Goal: Transaction & Acquisition: Purchase product/service

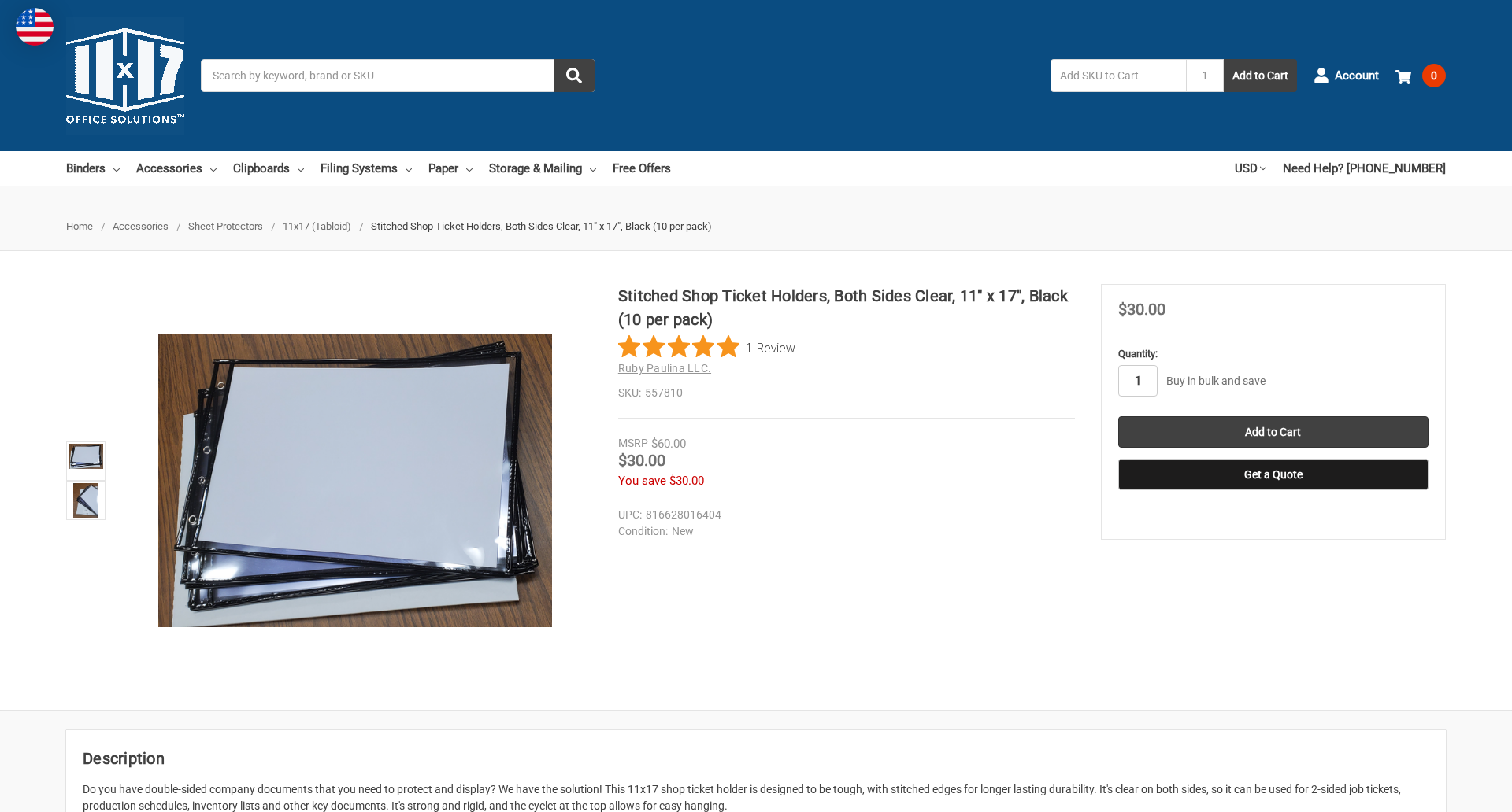
click at [1137, 381] on input "1" at bounding box center [1138, 380] width 40 height 31
type input "3"
click at [1272, 475] on button "Get a Quote" at bounding box center [1273, 474] width 311 height 31
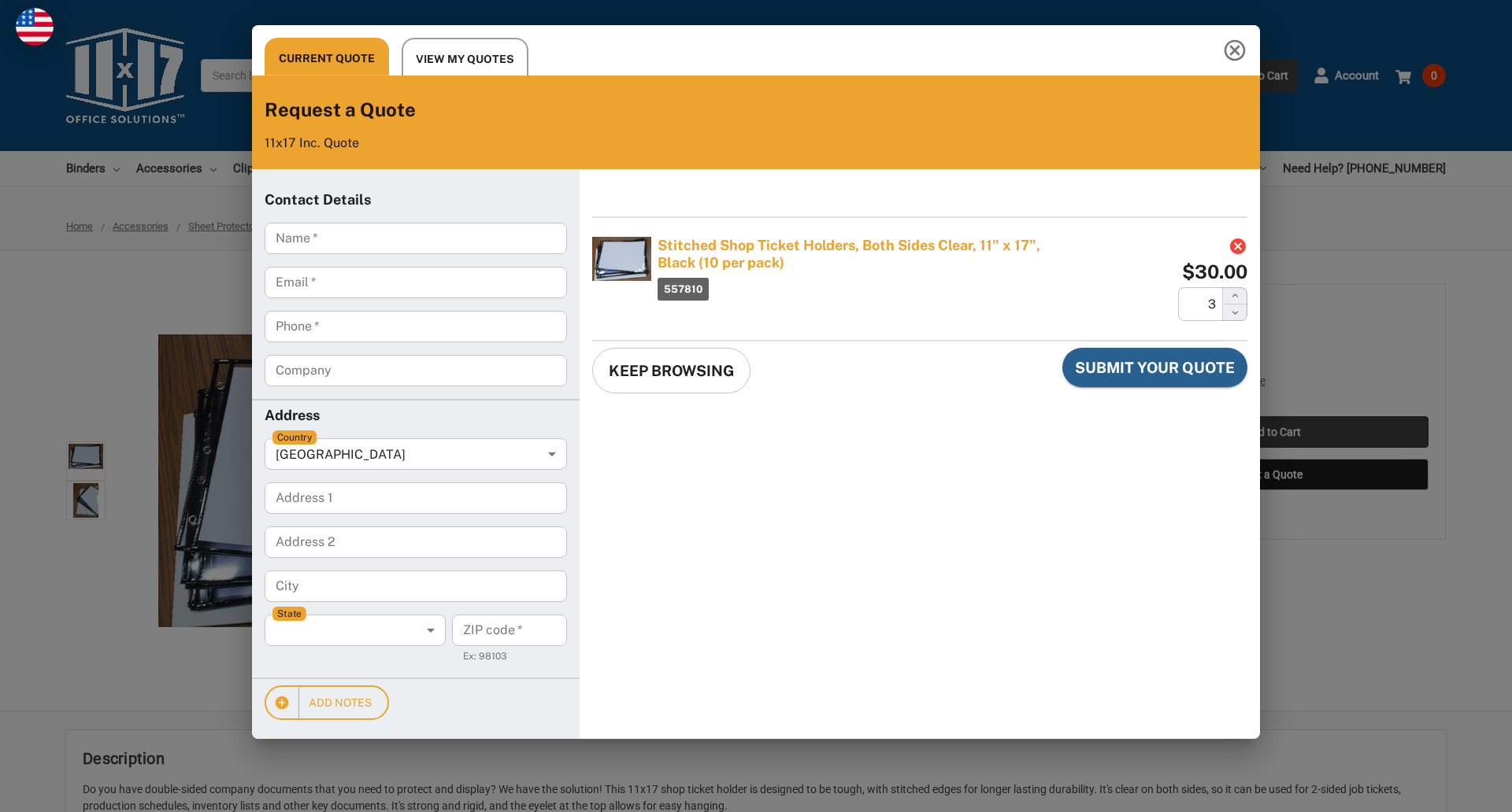
click at [1272, 432] on div "Current Quote View My Quotes Request a Quote 11x17 Inc. Quote Contact Details N…" at bounding box center [756, 406] width 1512 height 812
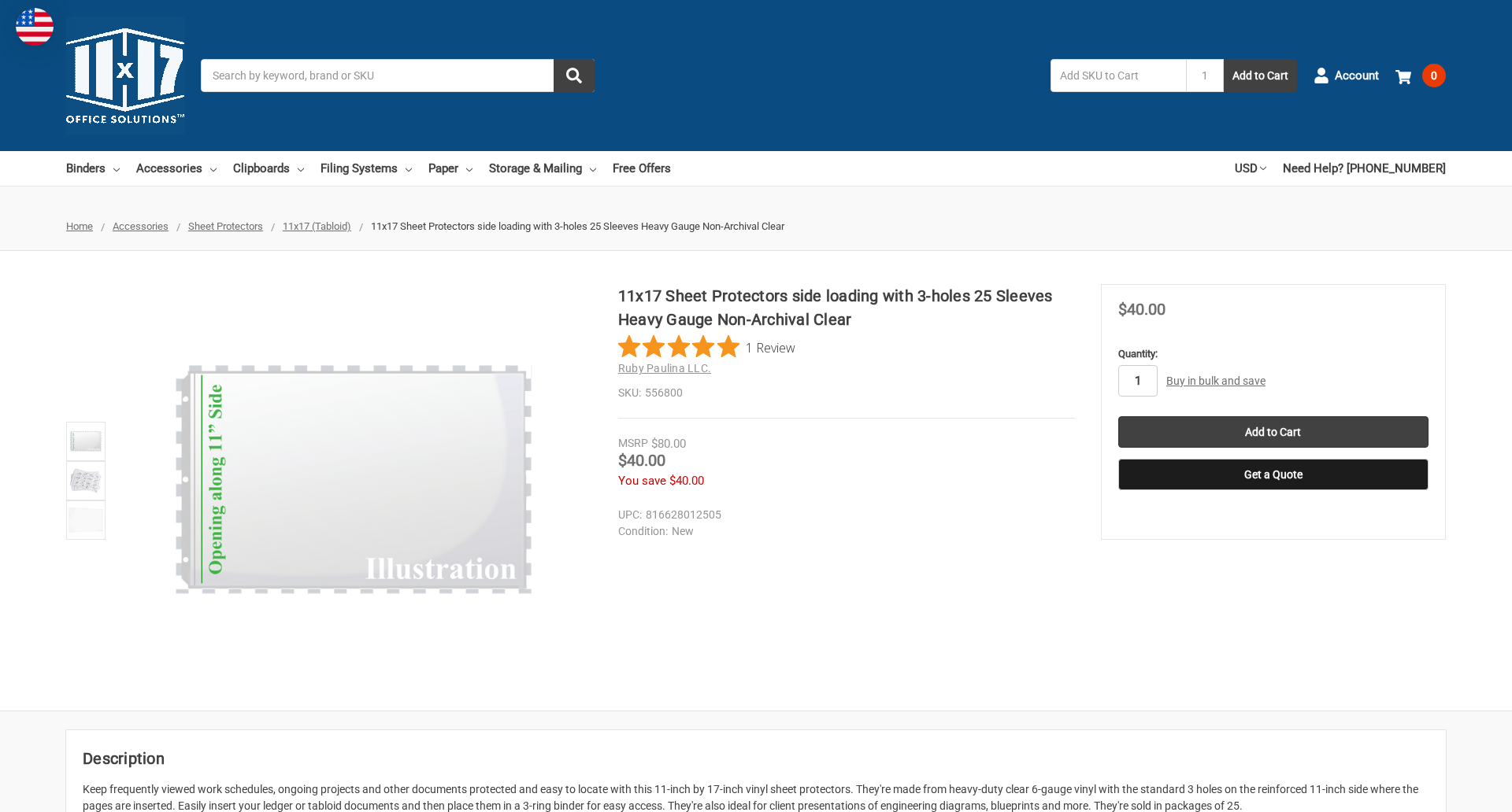
click at [1137, 381] on input "1" at bounding box center [1138, 380] width 40 height 31
type input "4"
click at [1272, 475] on button "Get a Quote" at bounding box center [1273, 474] width 311 height 31
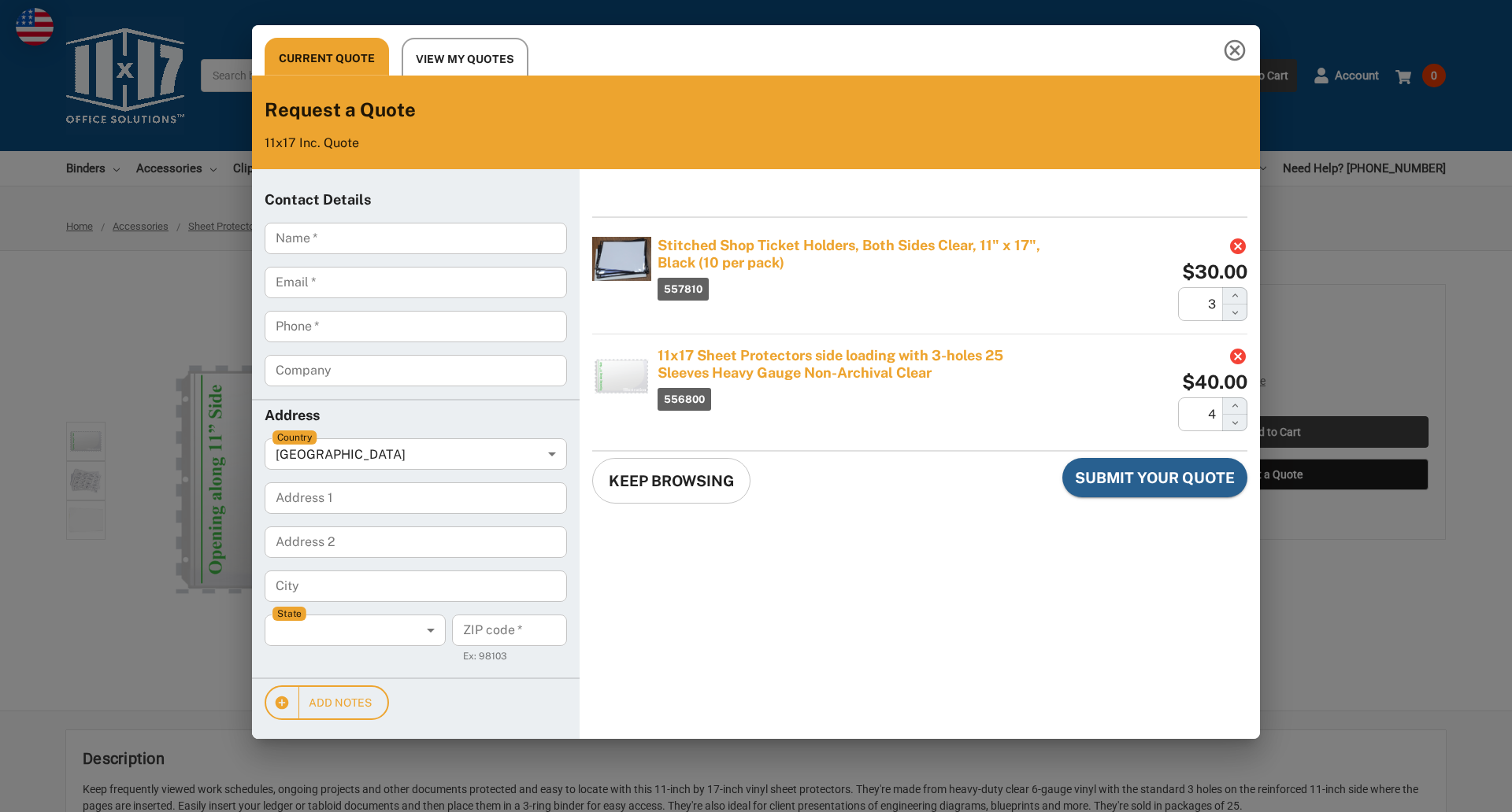
click at [1272, 432] on div "Current Quote View My Quotes Request a Quote 11x17 Inc. Quote Contact Details N…" at bounding box center [756, 406] width 1512 height 812
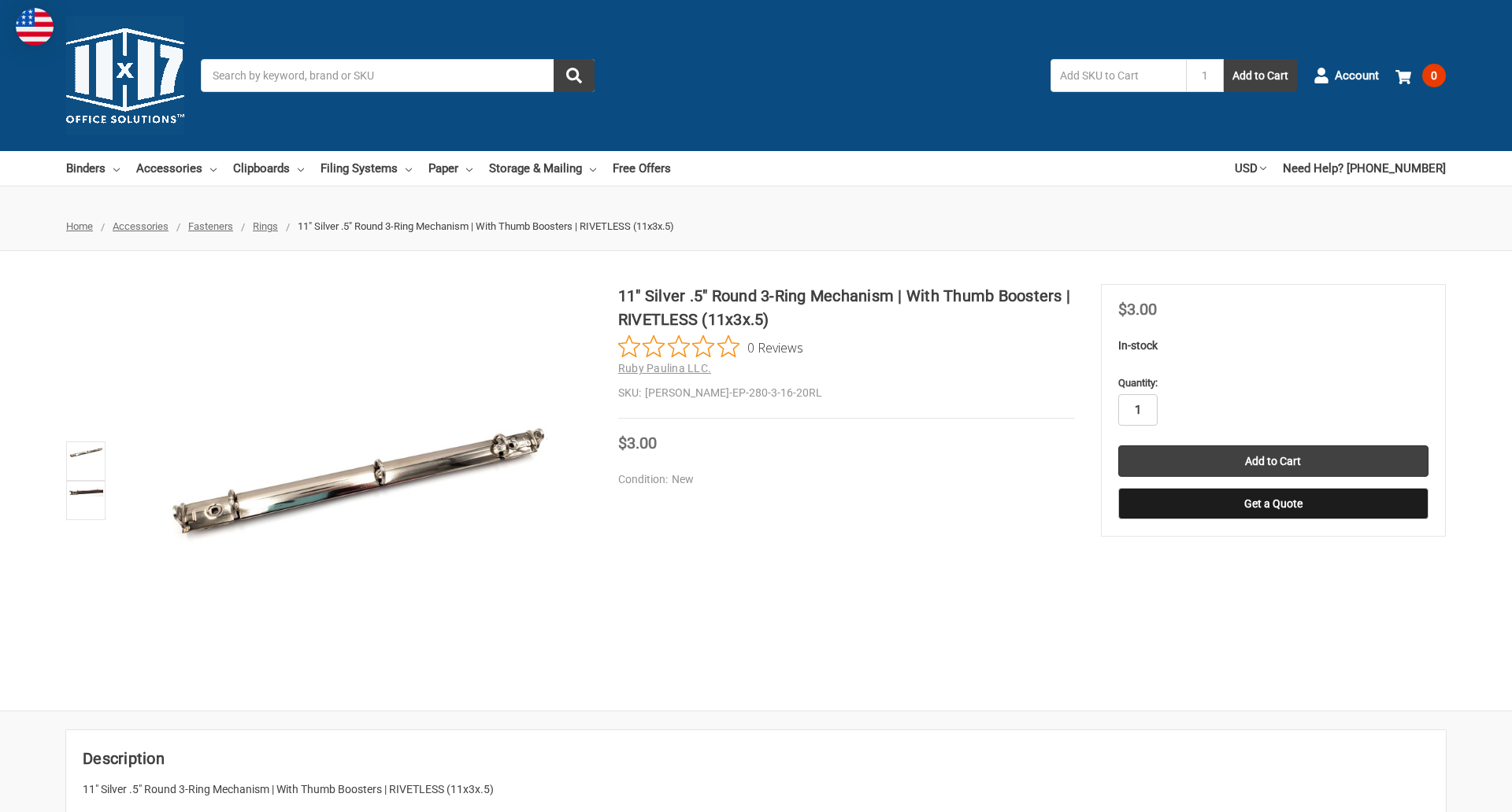
click at [1137, 410] on input "1" at bounding box center [1138, 410] width 40 height 31
type input "3"
click at [1272, 503] on button "Get a Quote" at bounding box center [1273, 503] width 311 height 31
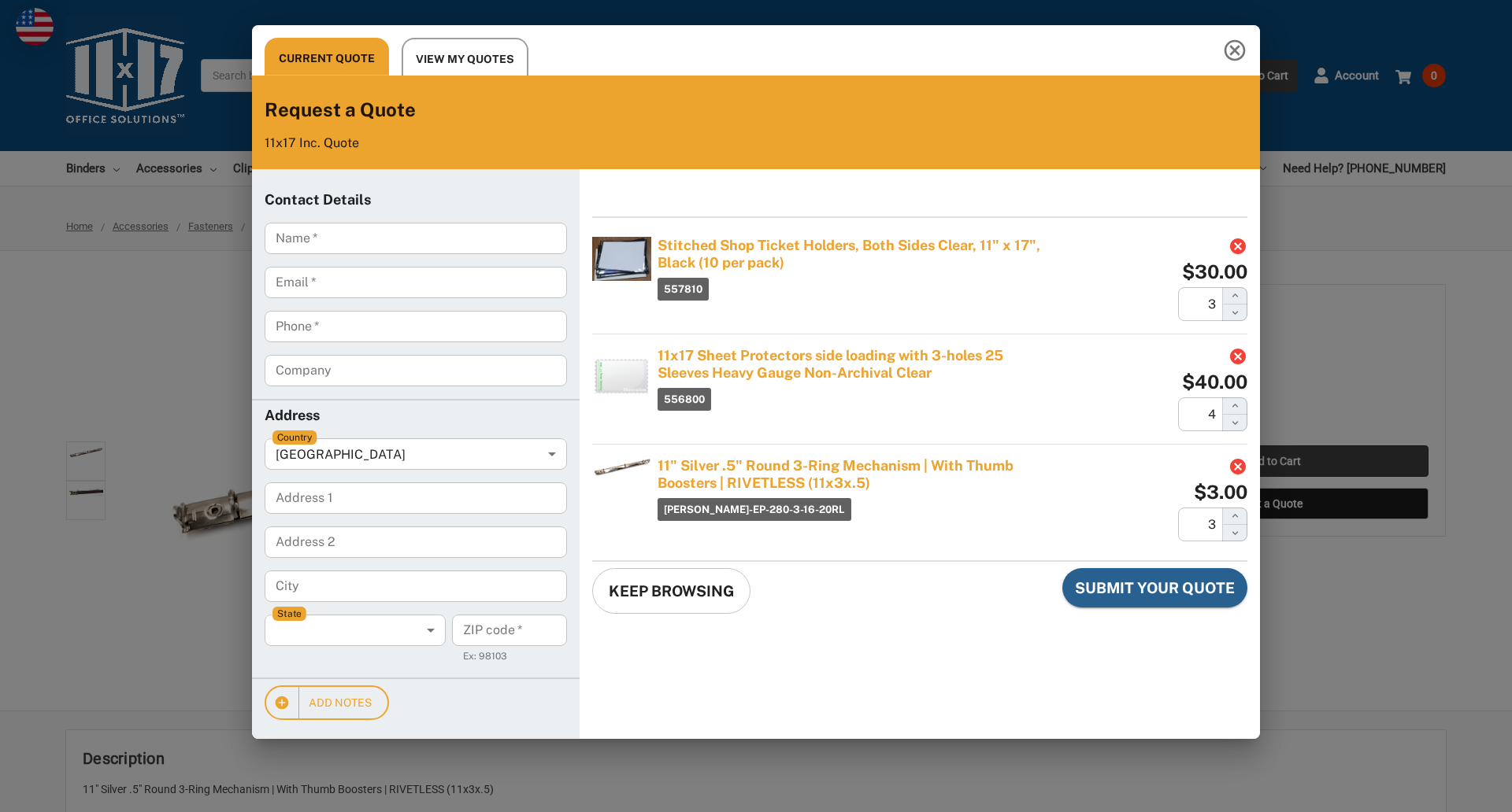
click at [1272, 461] on div "Current Quote View My Quotes Request a Quote 11x17 Inc. Quote Contact Details N…" at bounding box center [756, 406] width 1512 height 812
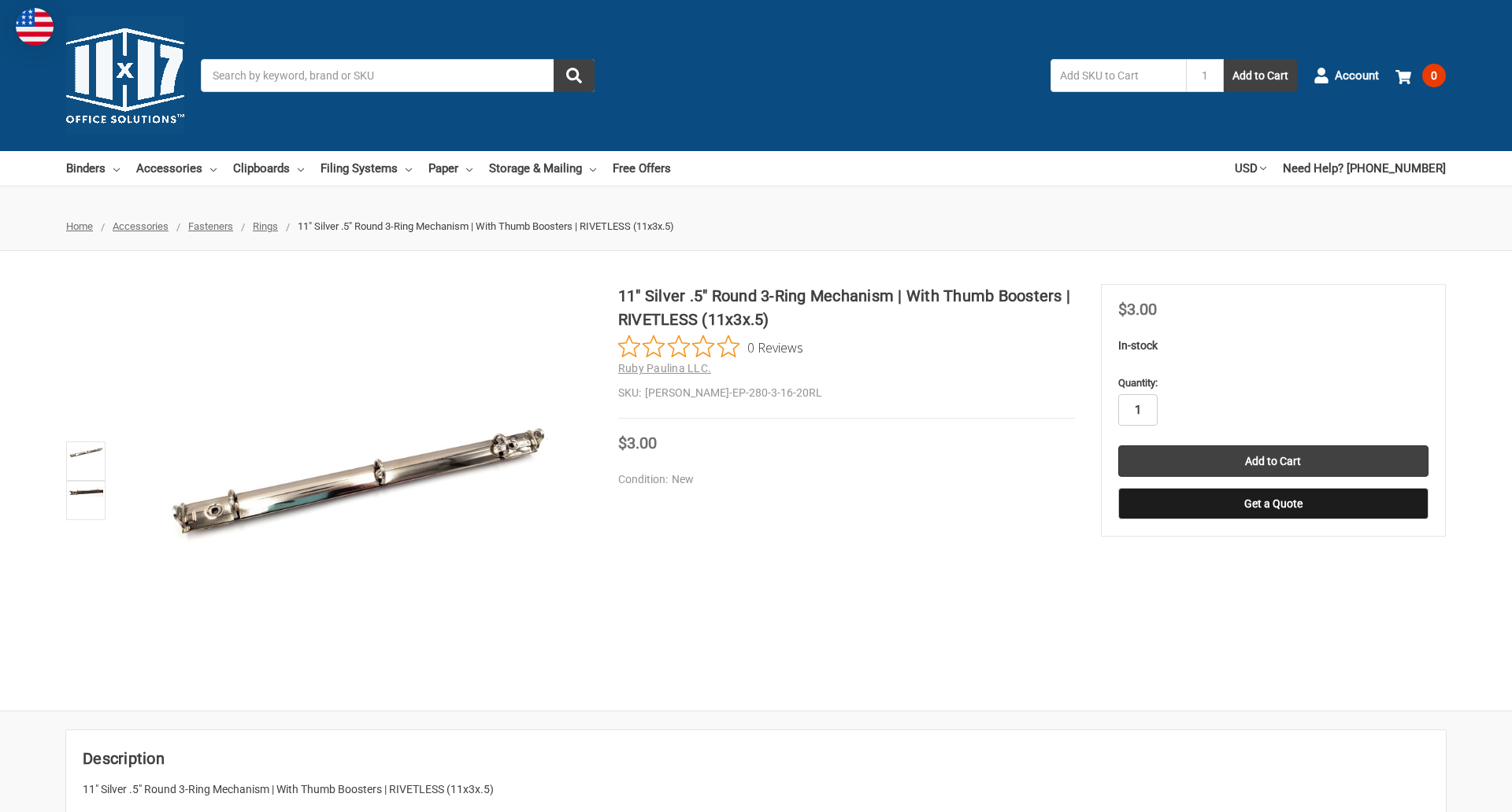
click at [1137, 410] on input "1" at bounding box center [1138, 410] width 40 height 31
type input "5"
click at [1272, 503] on button "Get a Quote" at bounding box center [1273, 503] width 311 height 31
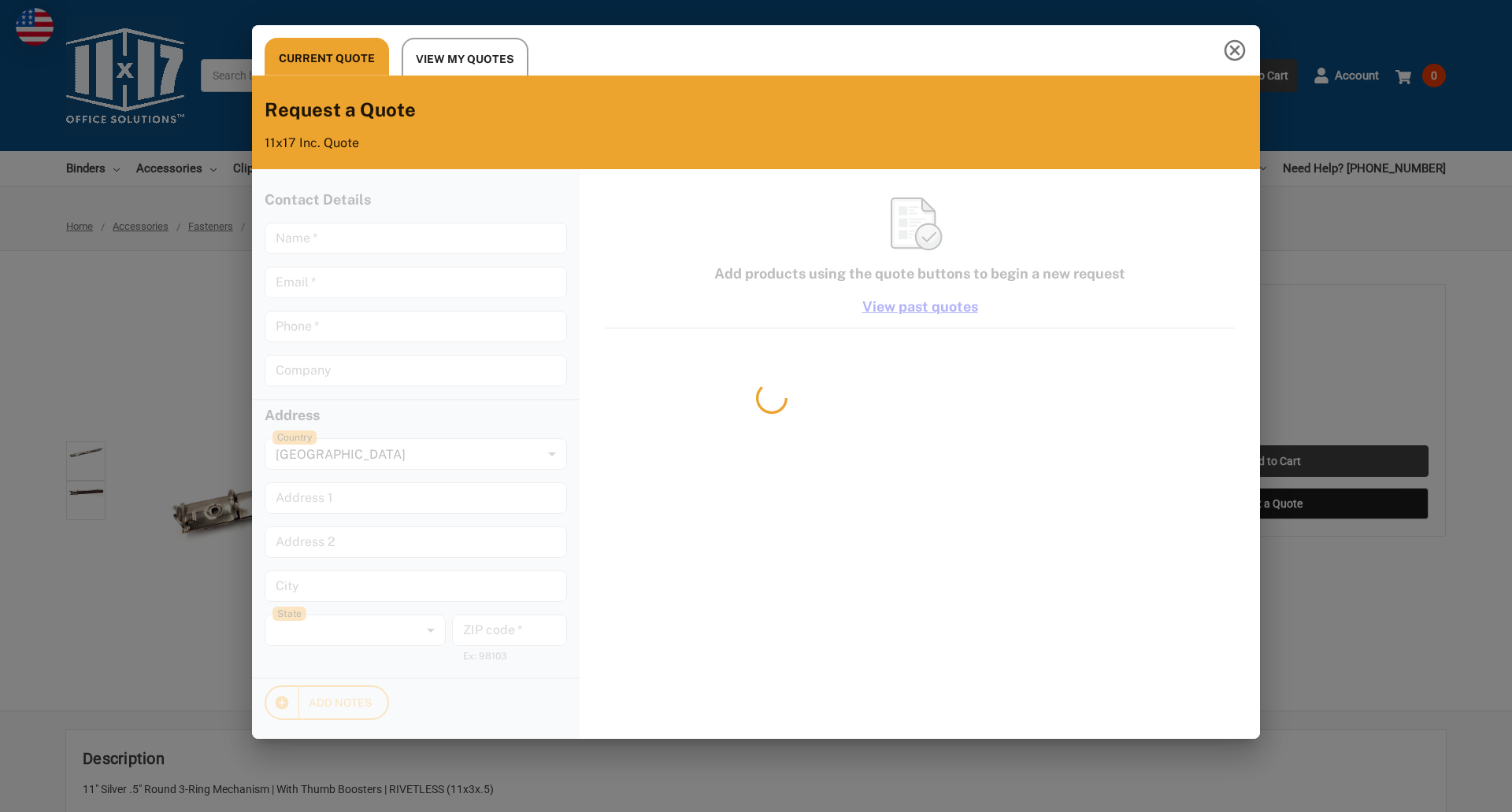
click at [1272, 461] on div "Current Quote View My Quotes Request a Quote 11x17 Inc. Quote Contact Details N…" at bounding box center [756, 406] width 1512 height 812
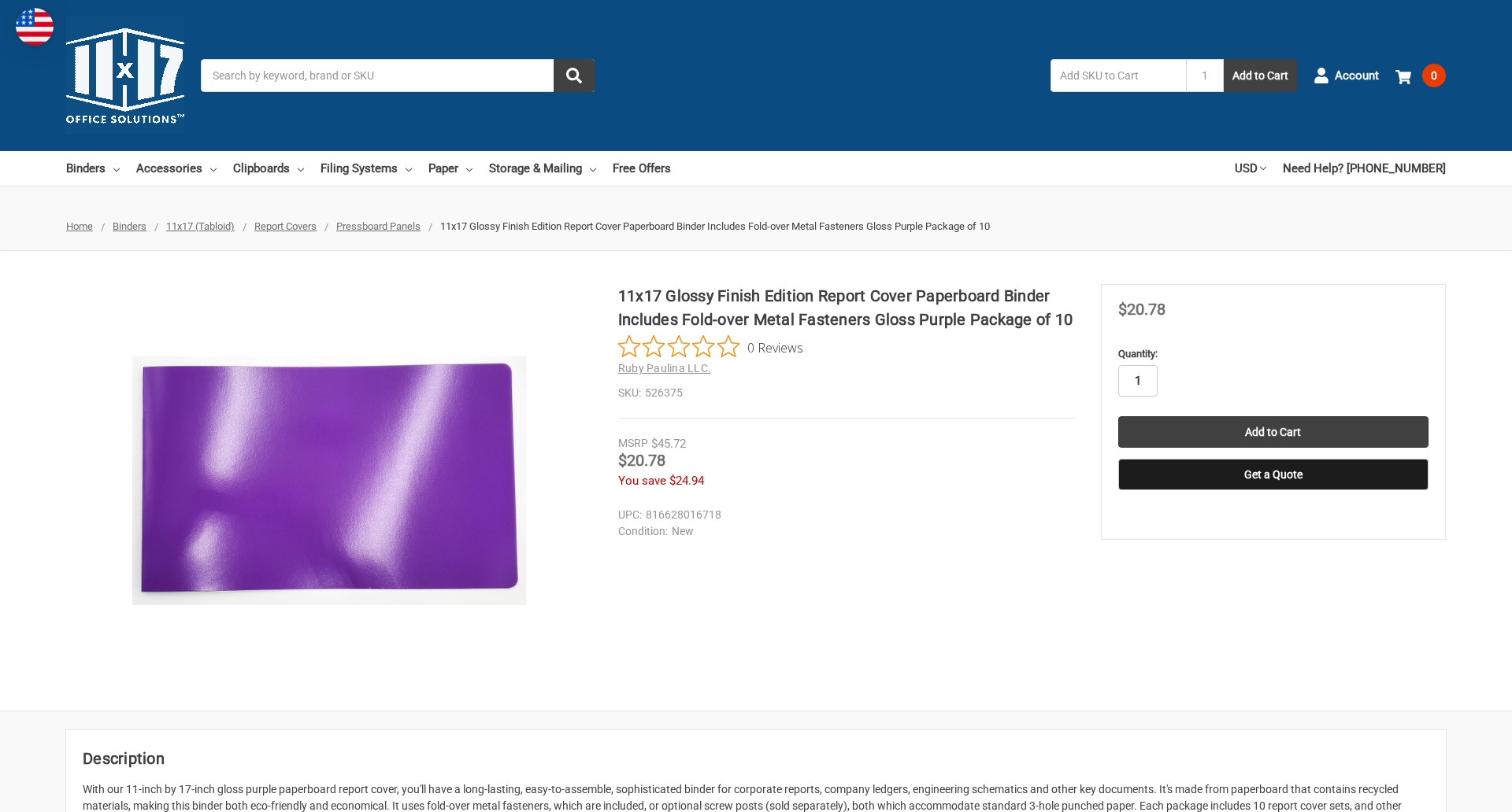
click at [1137, 381] on input "1" at bounding box center [1138, 380] width 40 height 31
type input "2"
click at [1272, 475] on button "Get a Quote" at bounding box center [1273, 474] width 311 height 31
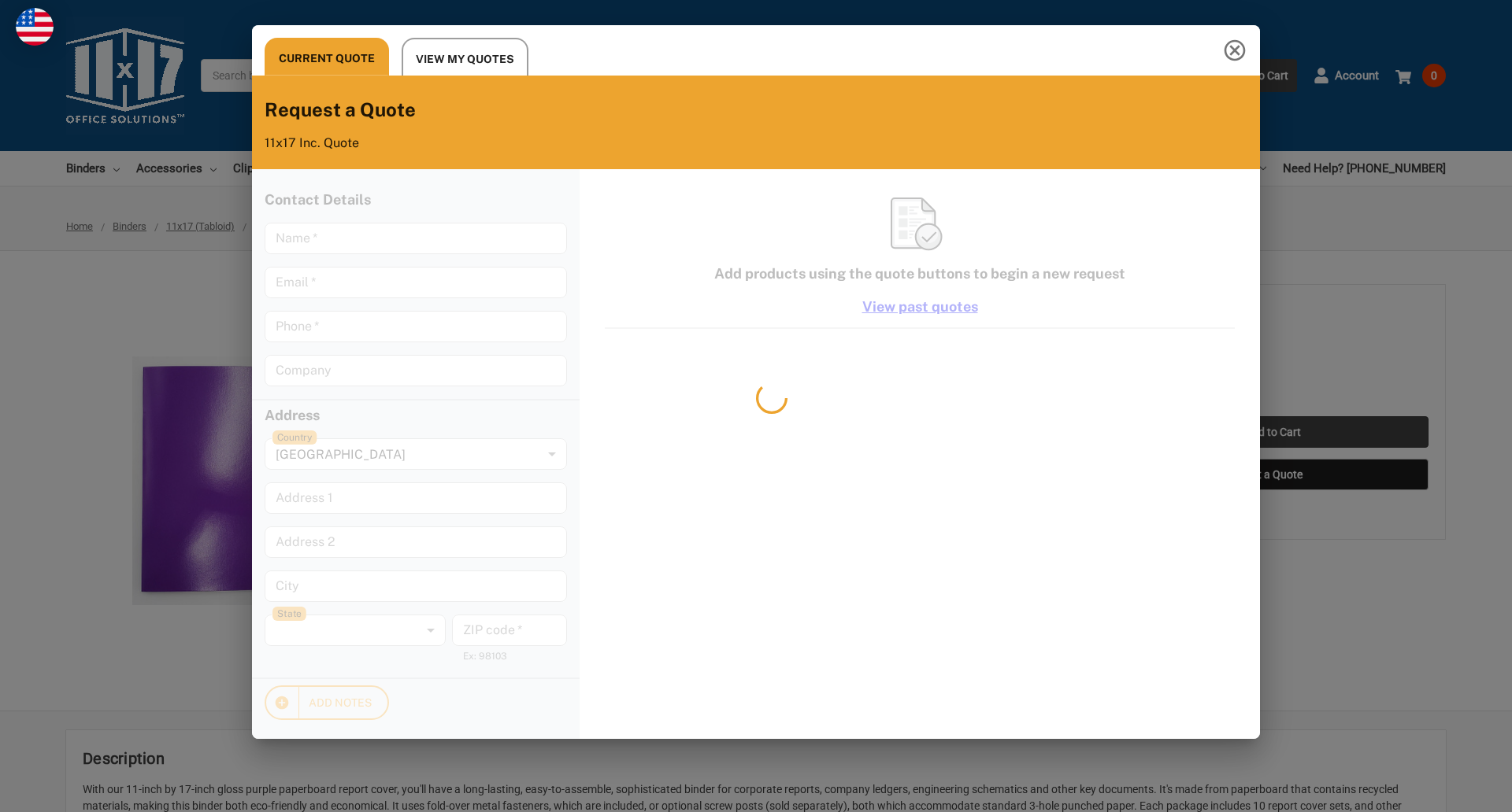
click at [1272, 432] on div "Current Quote View My Quotes Request a Quote 11x17 Inc. Quote Contact Details N…" at bounding box center [756, 406] width 1512 height 812
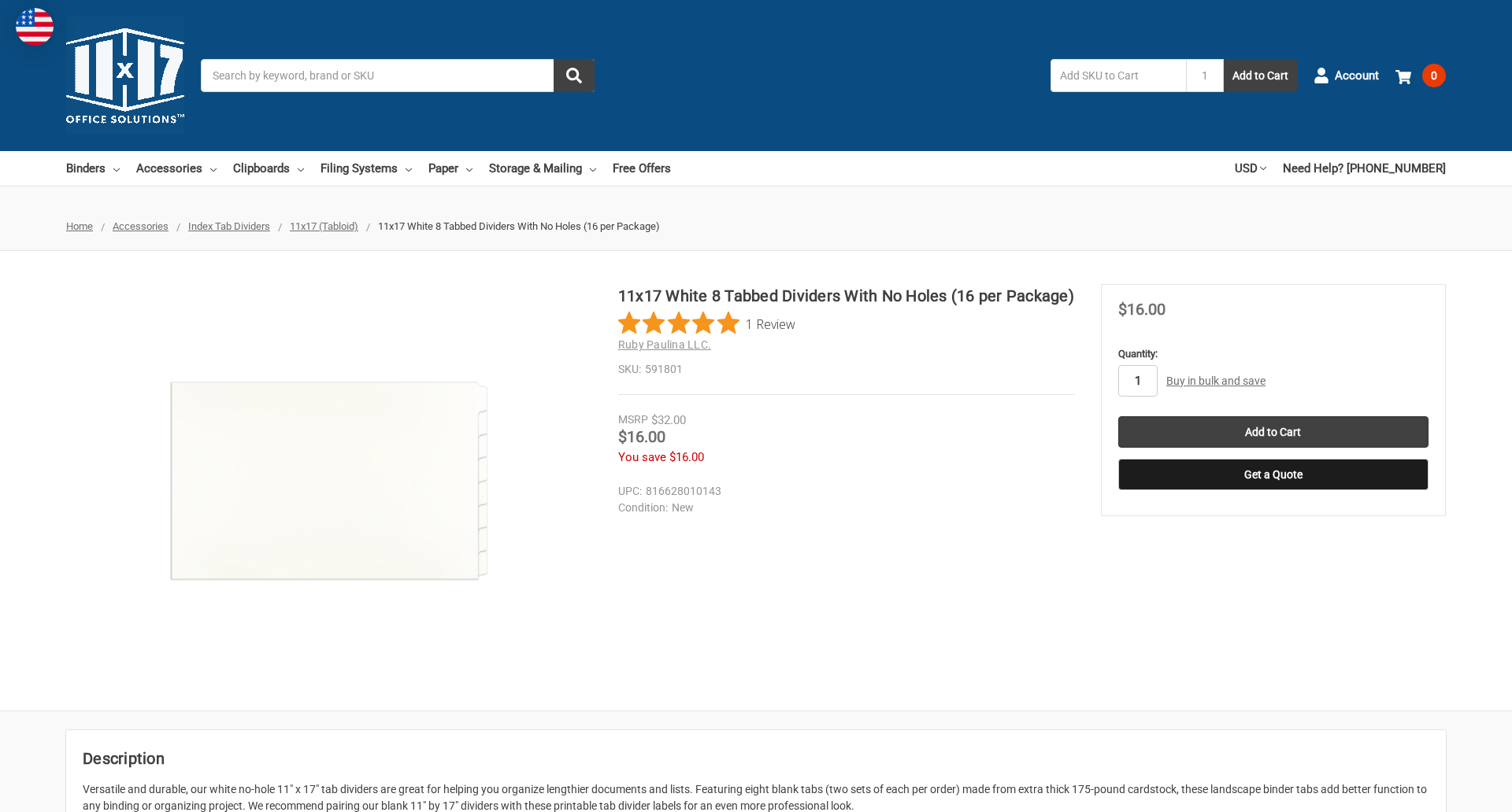
click at [1137, 381] on input "1" at bounding box center [1138, 380] width 40 height 31
type input "5"
click at [1272, 475] on button "Get a Quote" at bounding box center [1273, 474] width 311 height 31
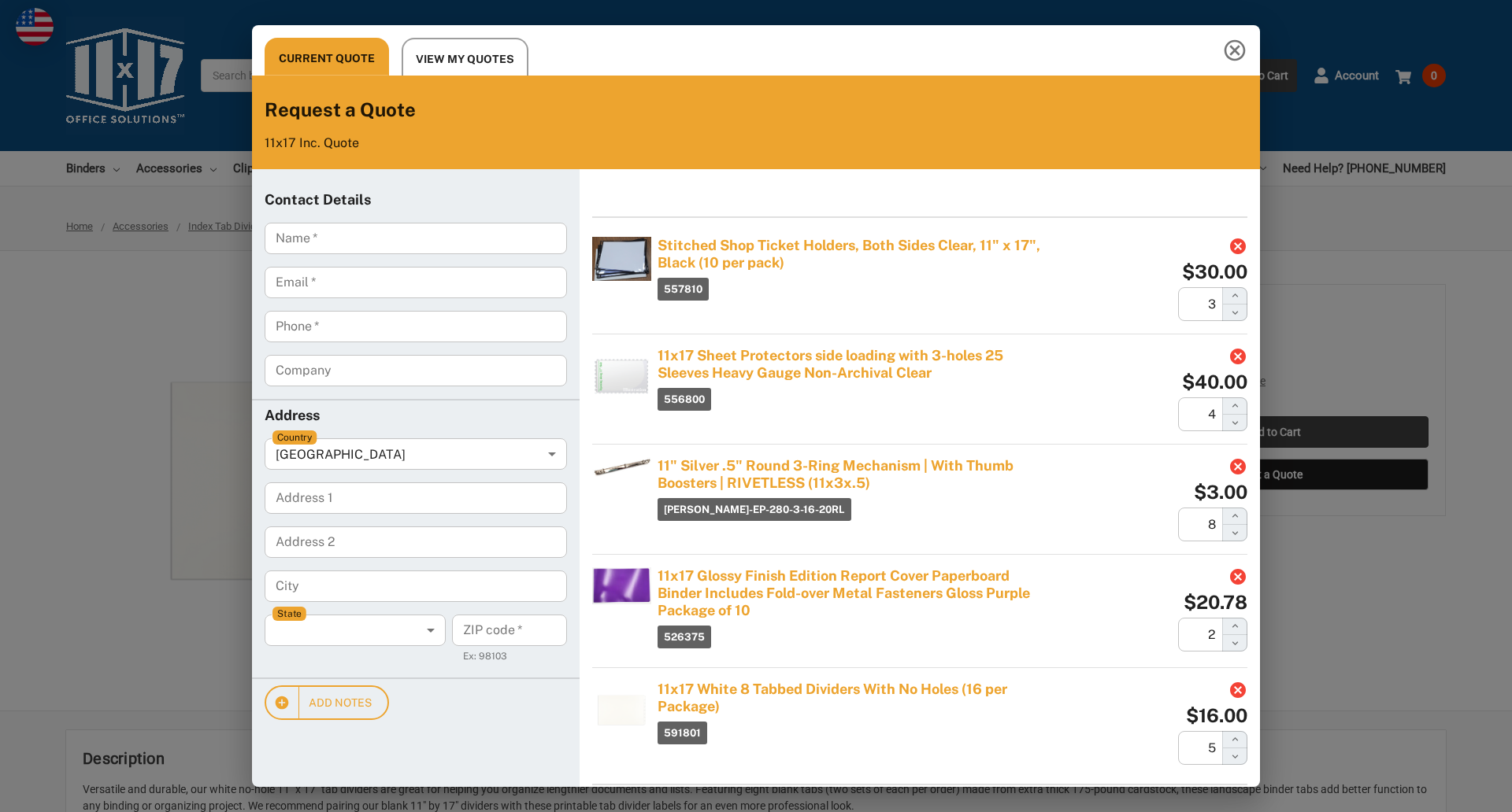
click at [1272, 432] on div "Current Quote View My Quotes Request a Quote 11x17 Inc. Quote Contact Details N…" at bounding box center [756, 406] width 1512 height 812
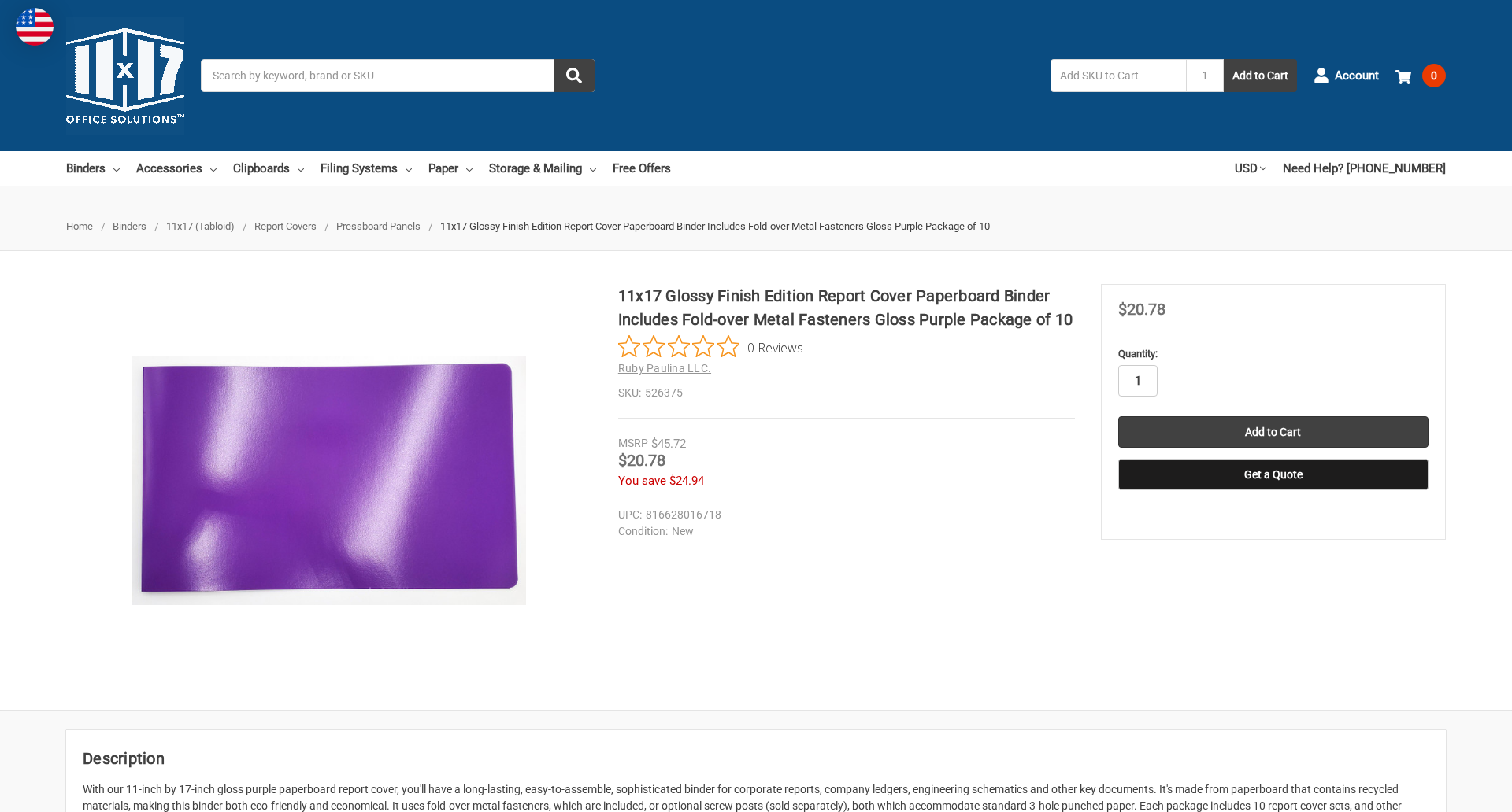
click at [1137, 381] on input "1" at bounding box center [1138, 380] width 40 height 31
type input "5"
click at [1272, 475] on button "Get a Quote" at bounding box center [1273, 474] width 311 height 31
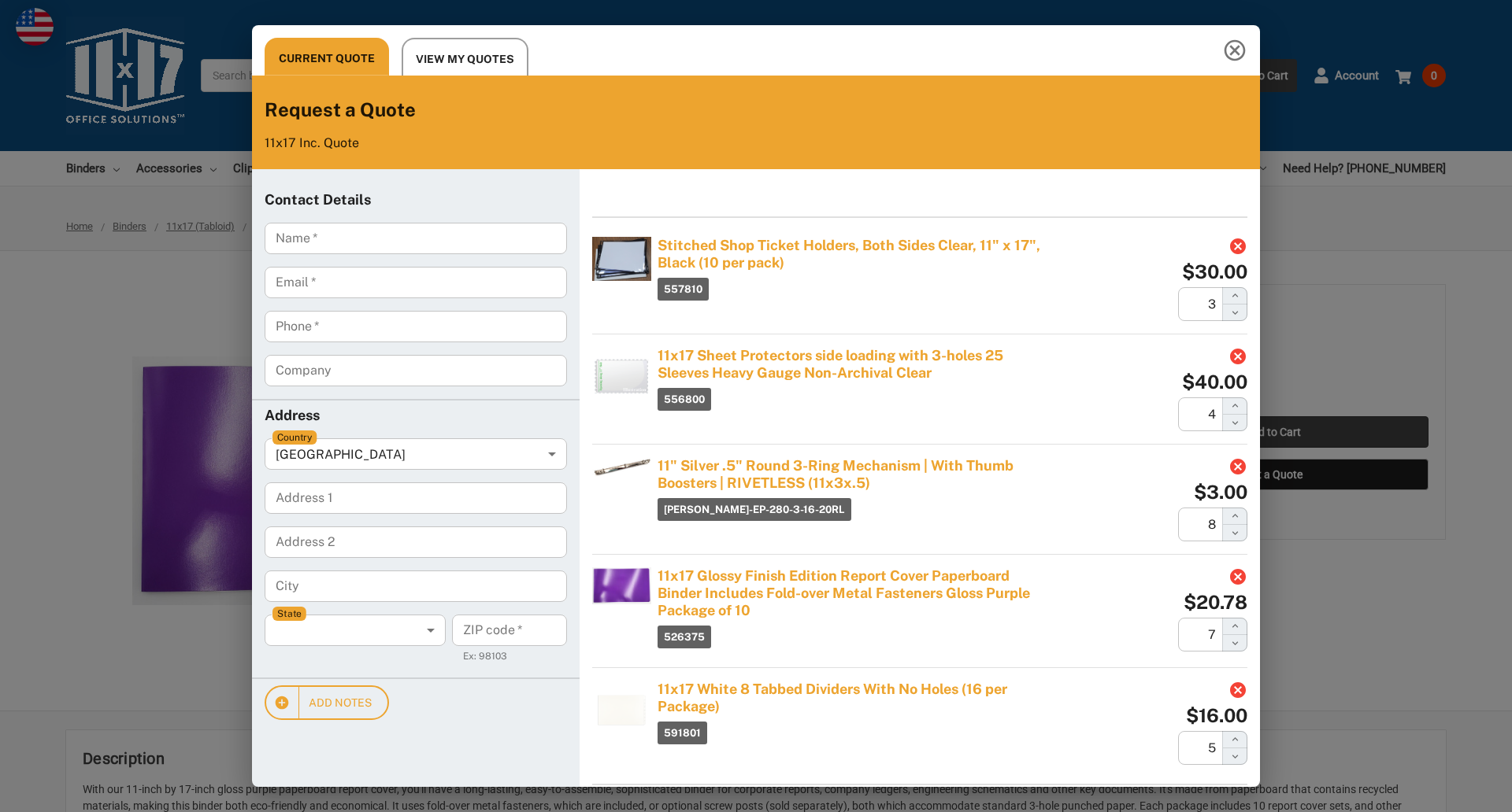
click at [1272, 432] on div "Current Quote View My Quotes Request a Quote 11x17 Inc. Quote Contact Details N…" at bounding box center [756, 406] width 1512 height 812
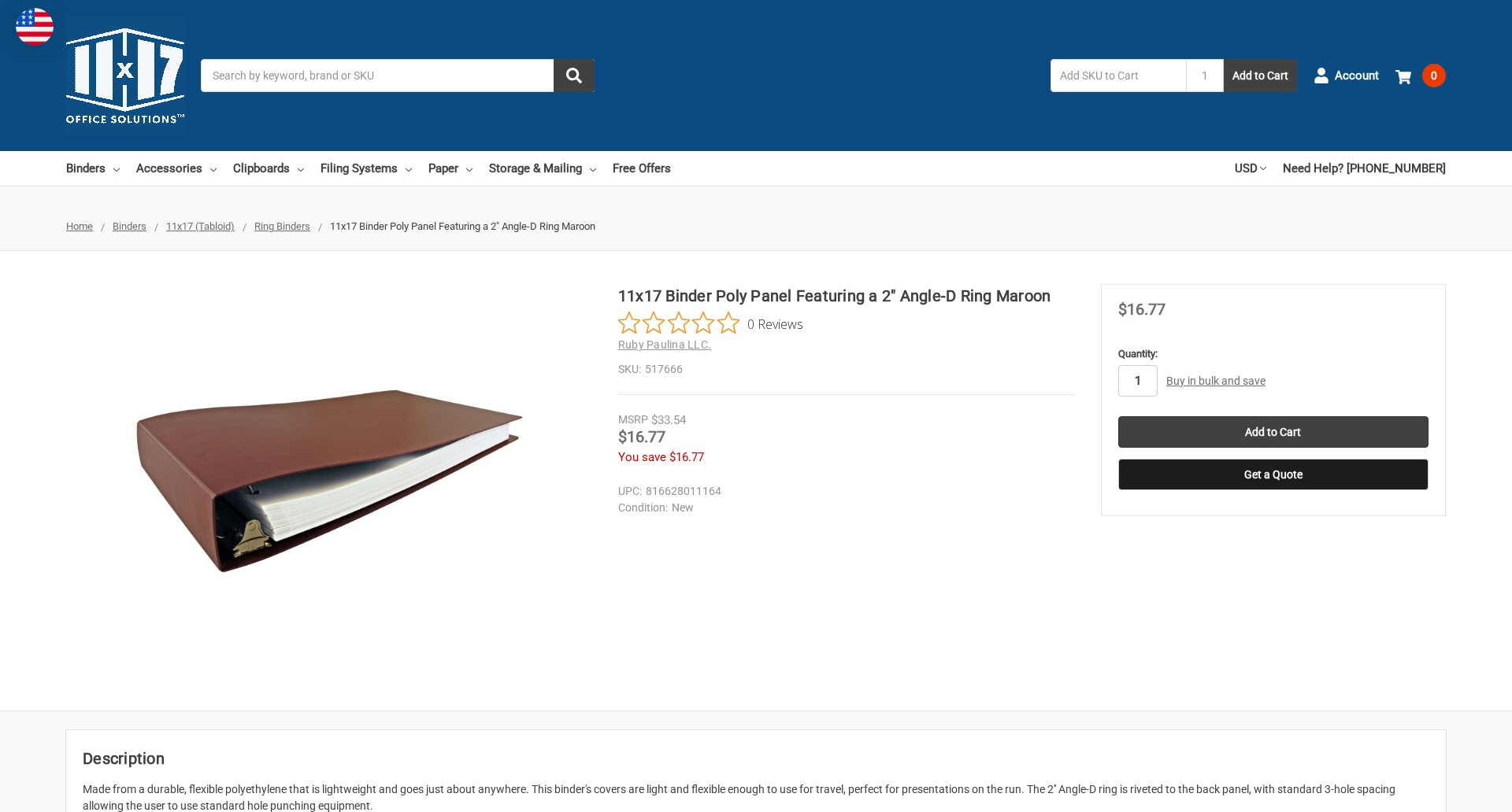
click at [1137, 381] on input "1" at bounding box center [1138, 380] width 40 height 31
type input "5"
click at [1272, 475] on button "Get a Quote" at bounding box center [1273, 474] width 311 height 31
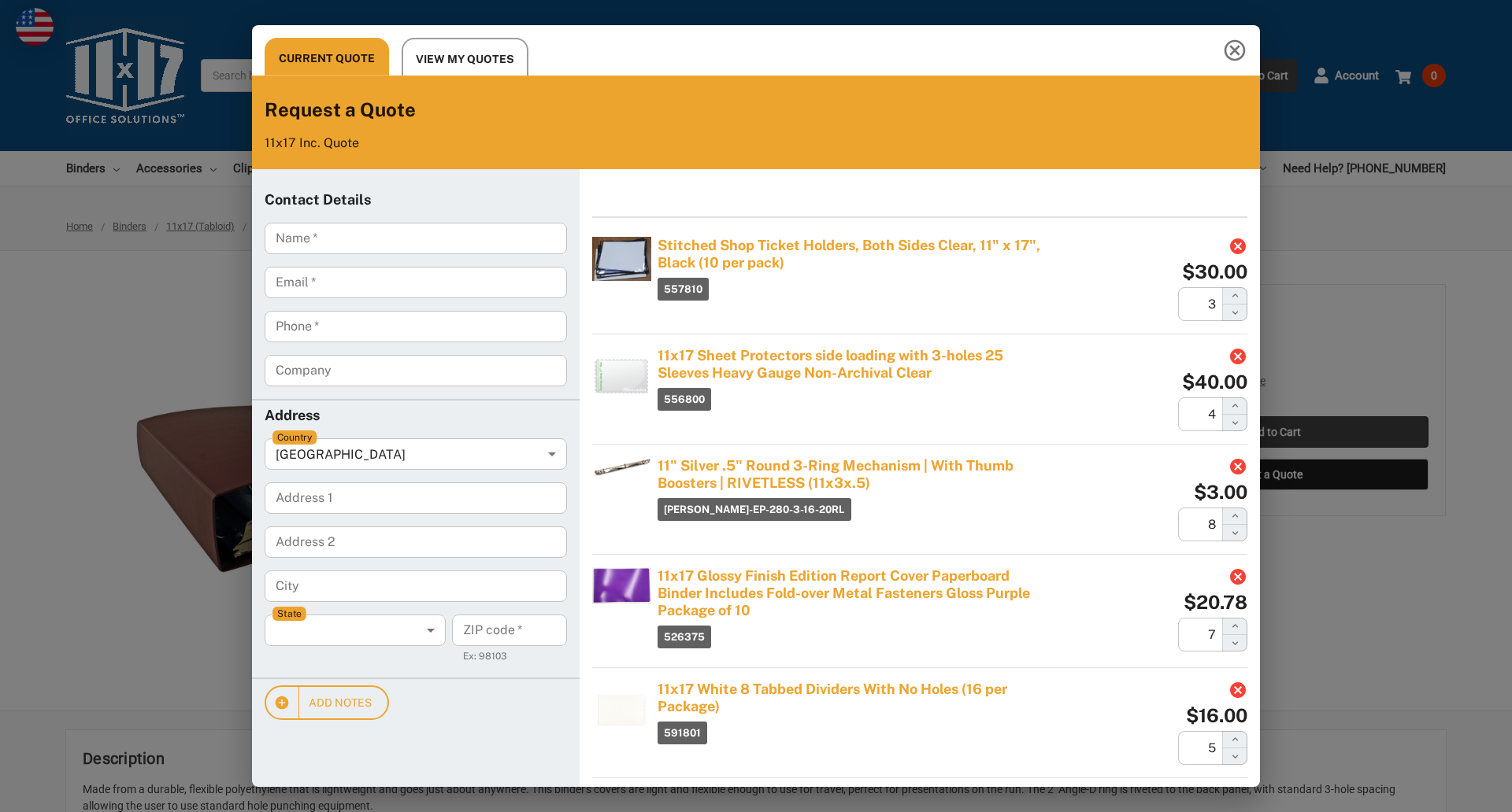
click at [1272, 432] on div "Current Quote View My Quotes Request a Quote 11x17 Inc. Quote Contact Details N…" at bounding box center [756, 406] width 1512 height 812
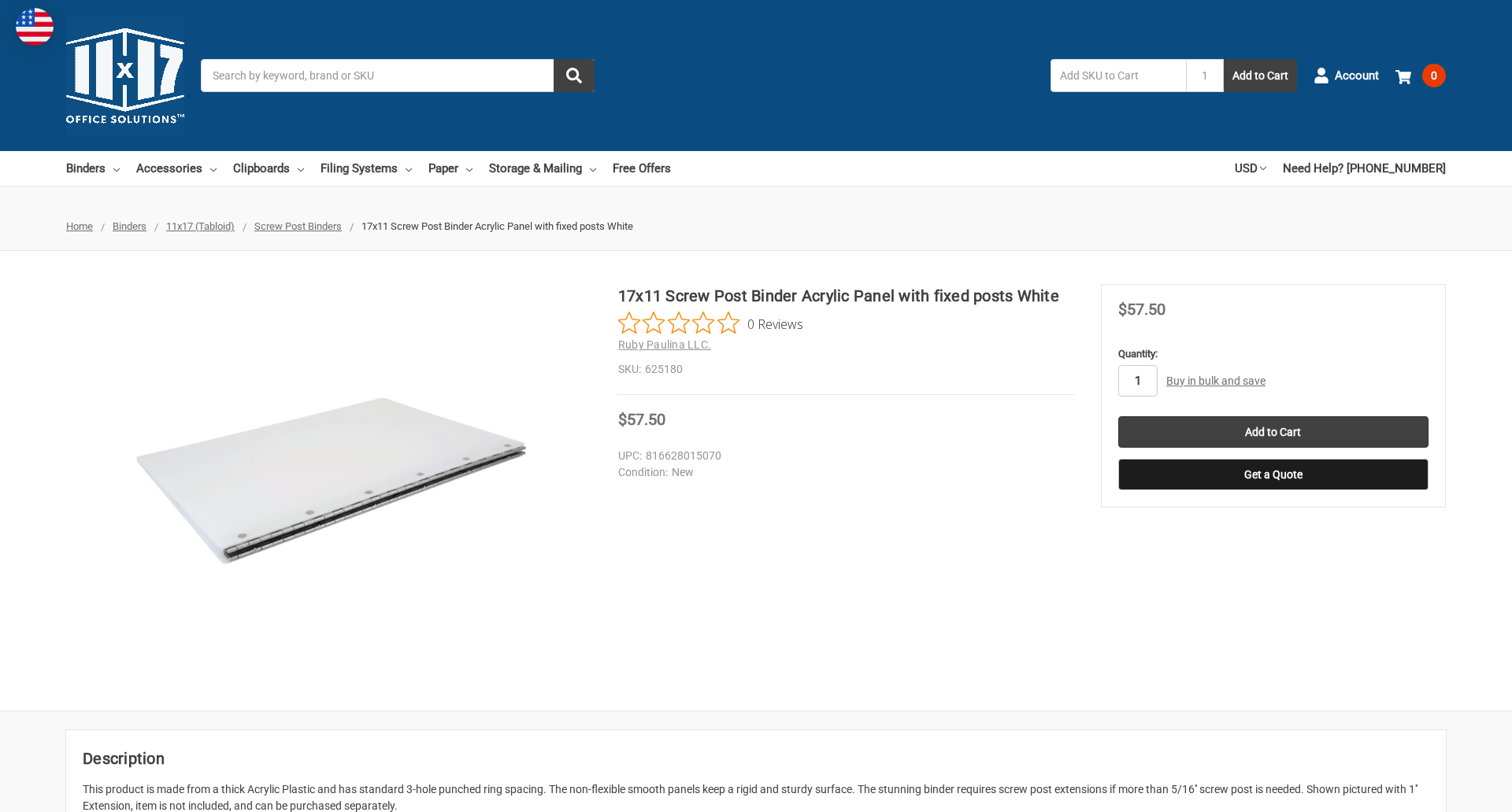
click at [1137, 381] on input "1" at bounding box center [1138, 380] width 40 height 31
type input "4"
click at [1272, 475] on button "Get a Quote" at bounding box center [1273, 474] width 311 height 31
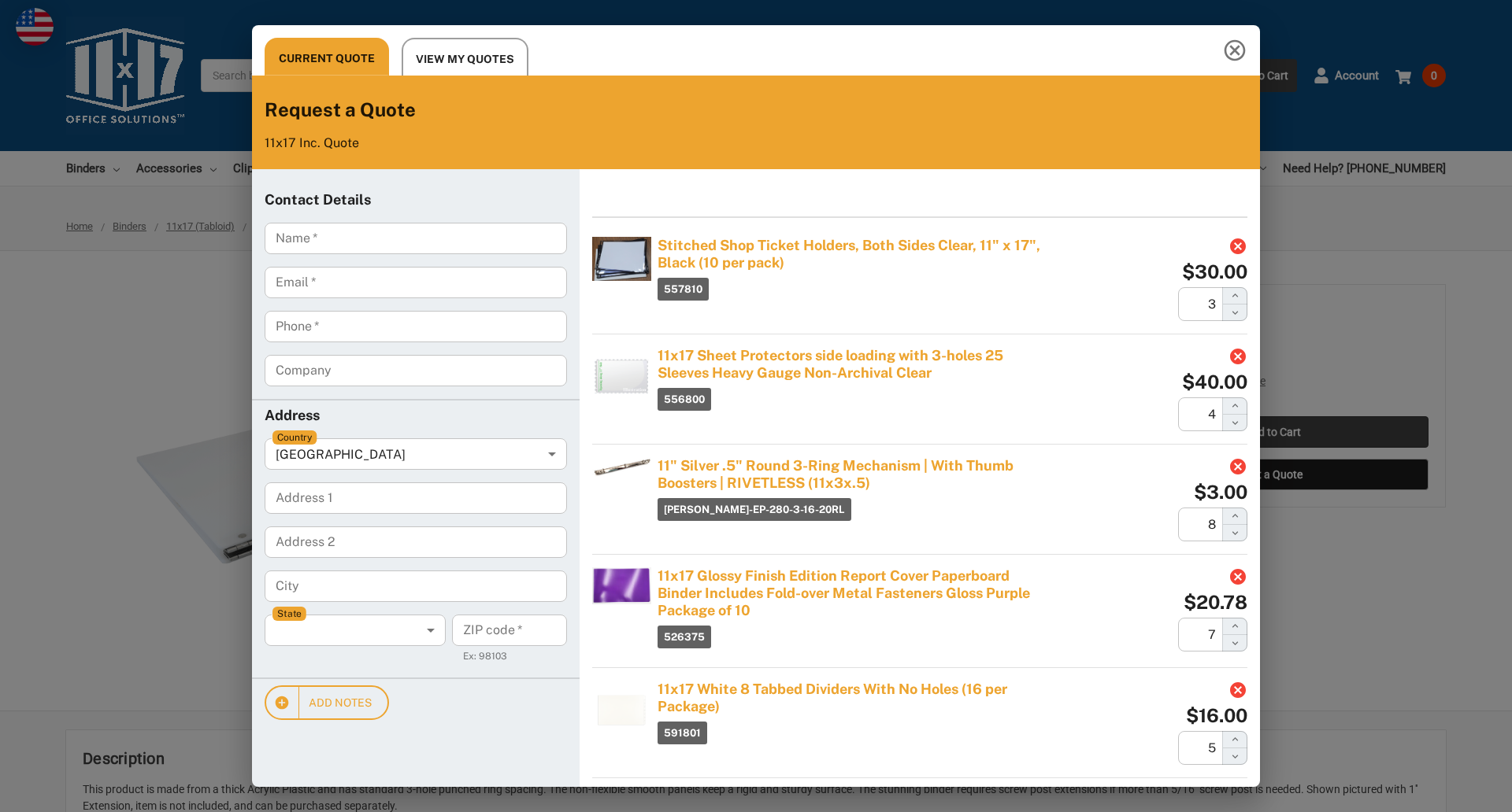
click at [1272, 432] on div "Current Quote View My Quotes Request a Quote 11x17 Inc. Quote Contact Details N…" at bounding box center [756, 406] width 1512 height 812
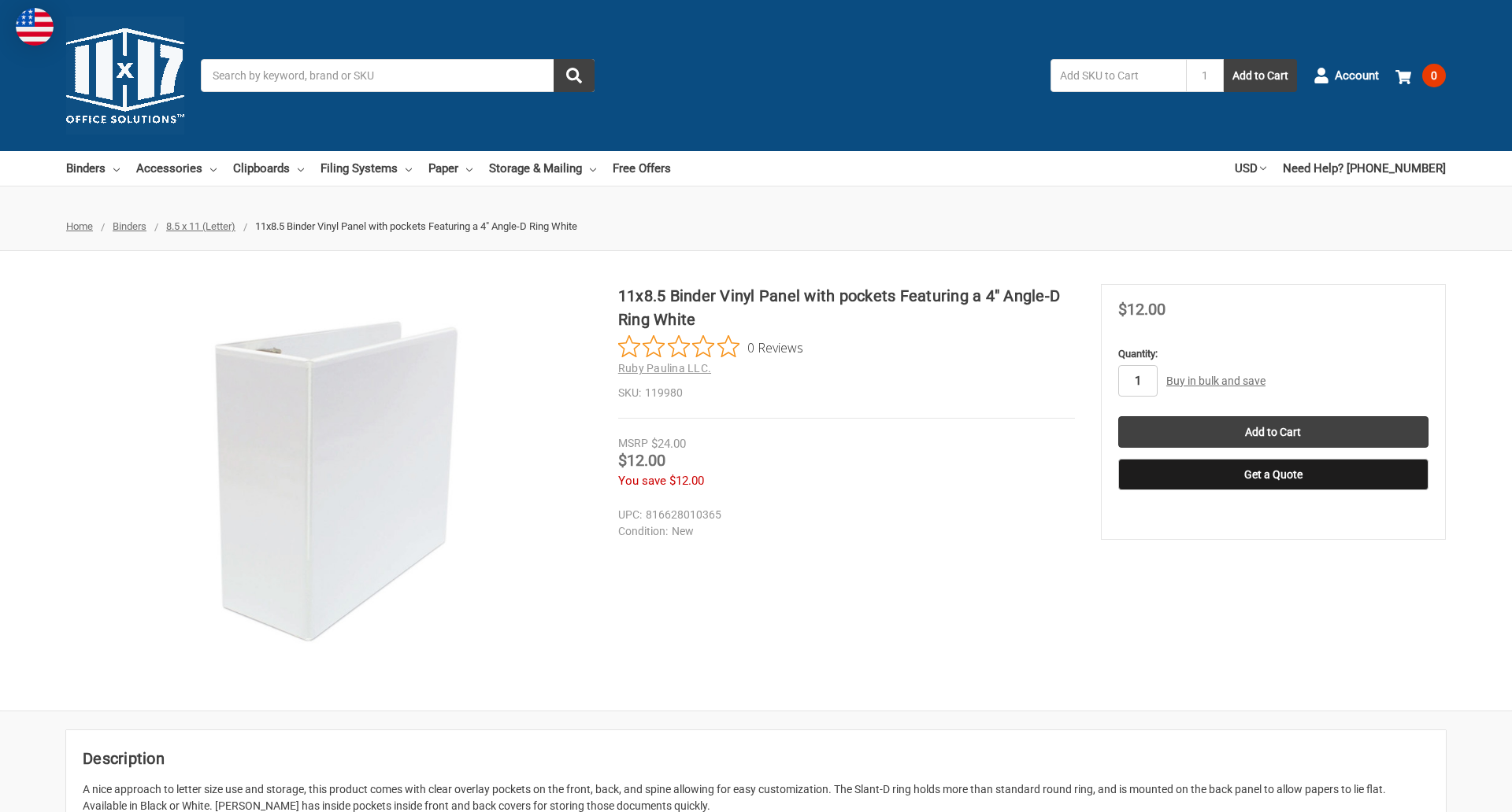
click at [1137, 381] on input "1" at bounding box center [1138, 380] width 40 height 31
type input "3"
click at [1272, 475] on button "Get a Quote" at bounding box center [1273, 474] width 311 height 31
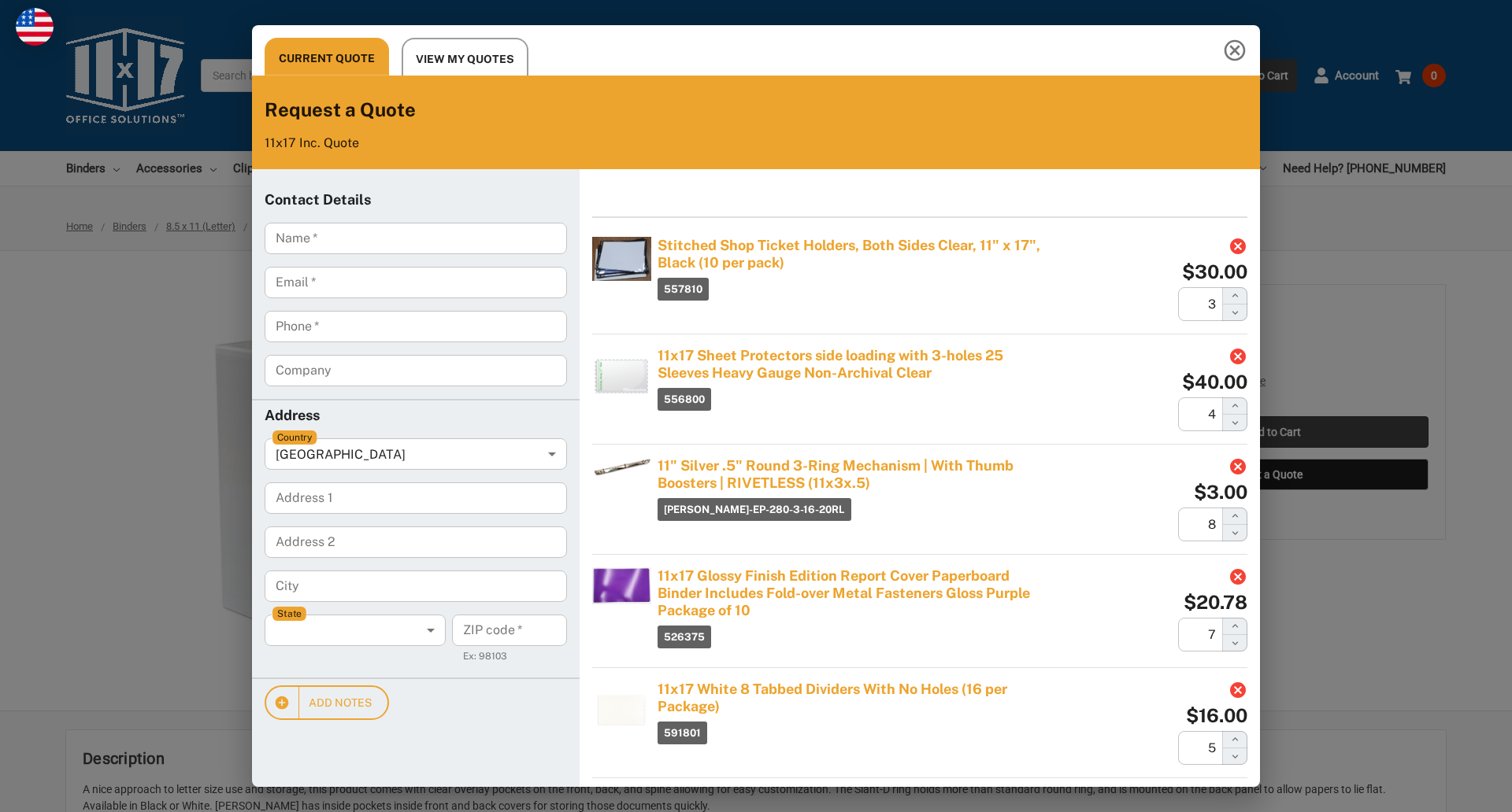
click at [1272, 432] on div "Current Quote View My Quotes Request a Quote 11x17 Inc. Quote Contact Details N…" at bounding box center [756, 406] width 1512 height 812
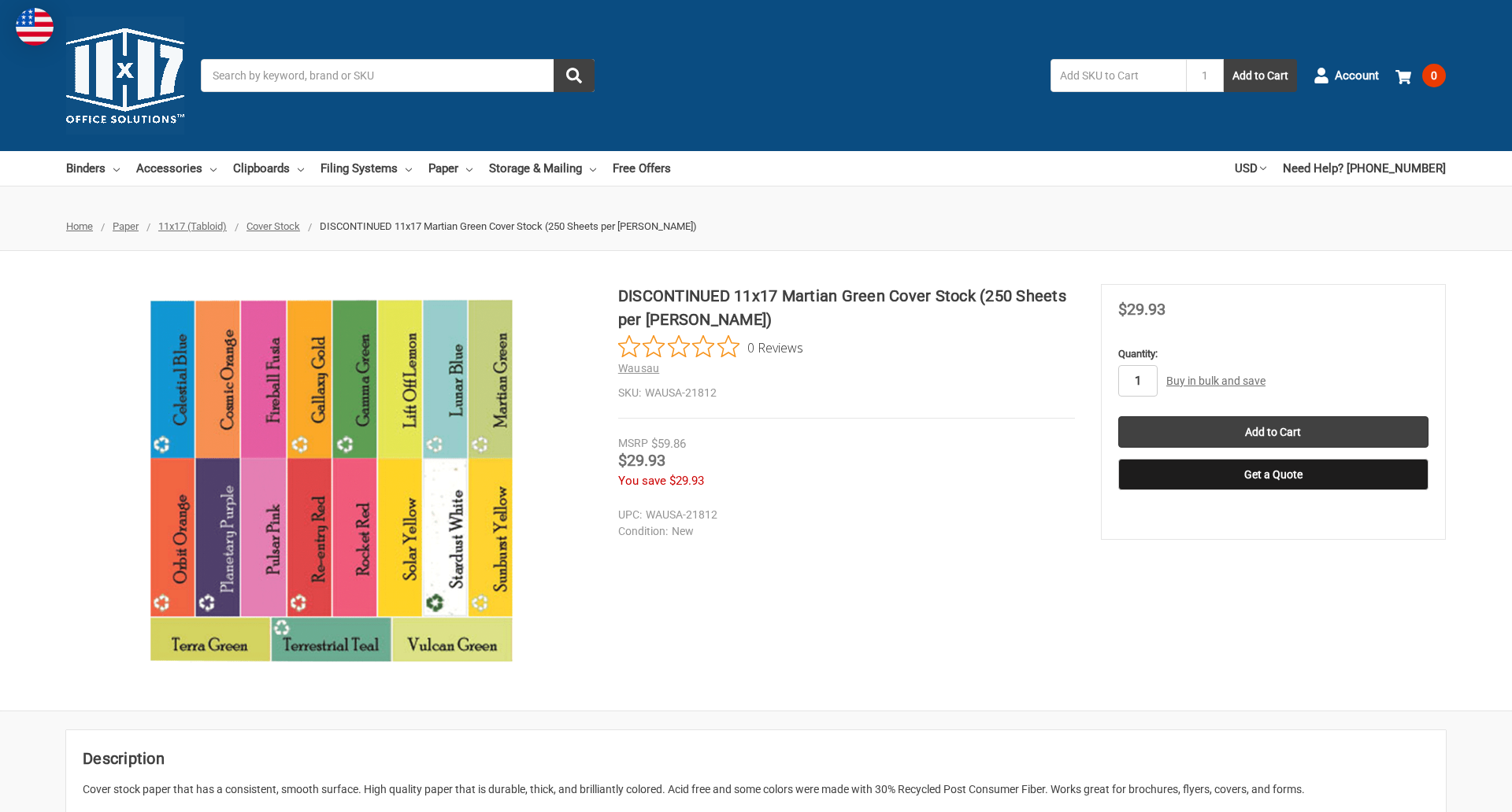
click at [1137, 381] on input "1" at bounding box center [1138, 380] width 40 height 31
type input "2"
click at [1272, 475] on button "Get a Quote" at bounding box center [1273, 474] width 311 height 31
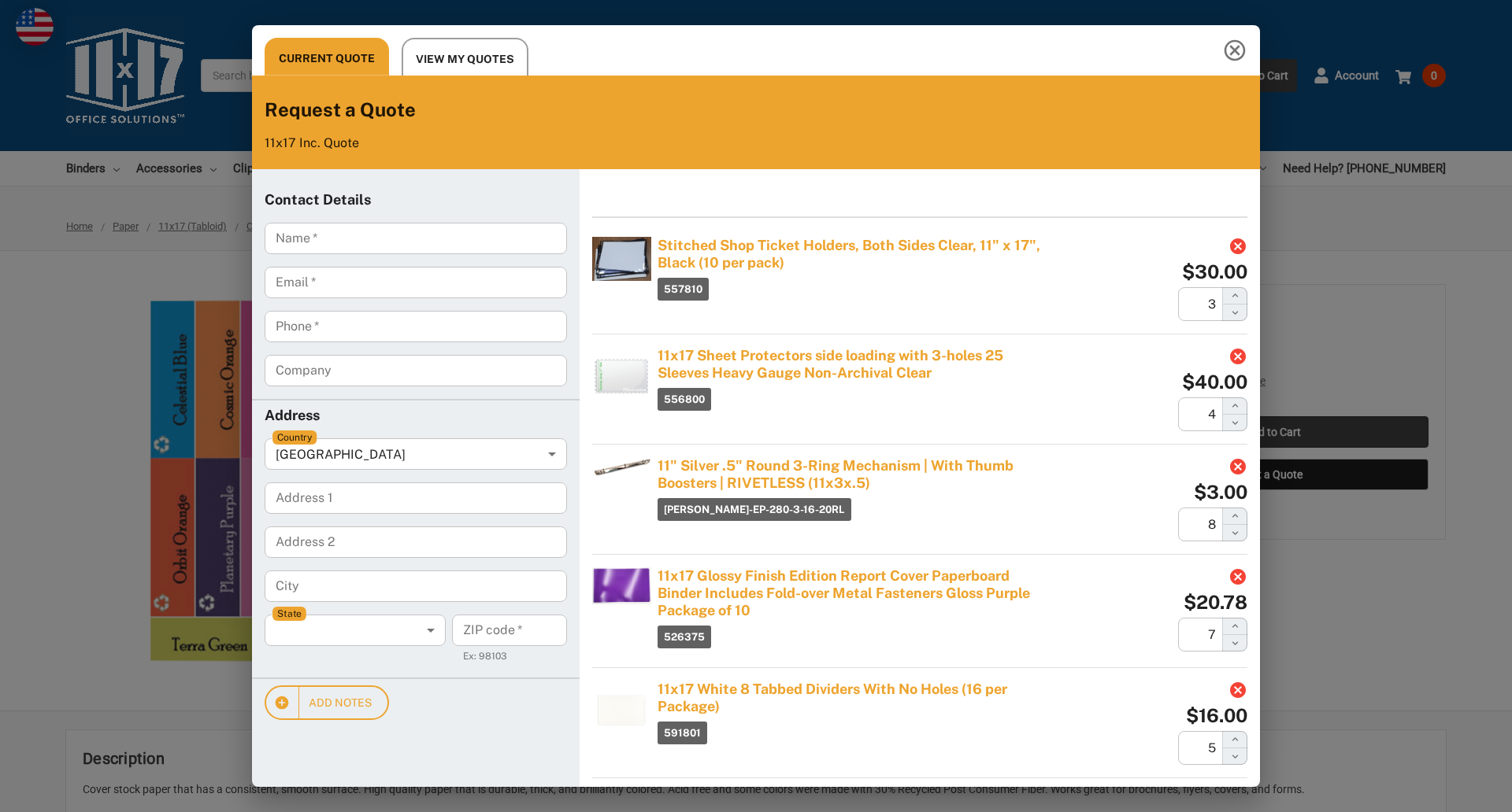
click at [1272, 432] on div "Current Quote View My Quotes Request a Quote 11x17 Inc. Quote Contact Details N…" at bounding box center [756, 406] width 1512 height 812
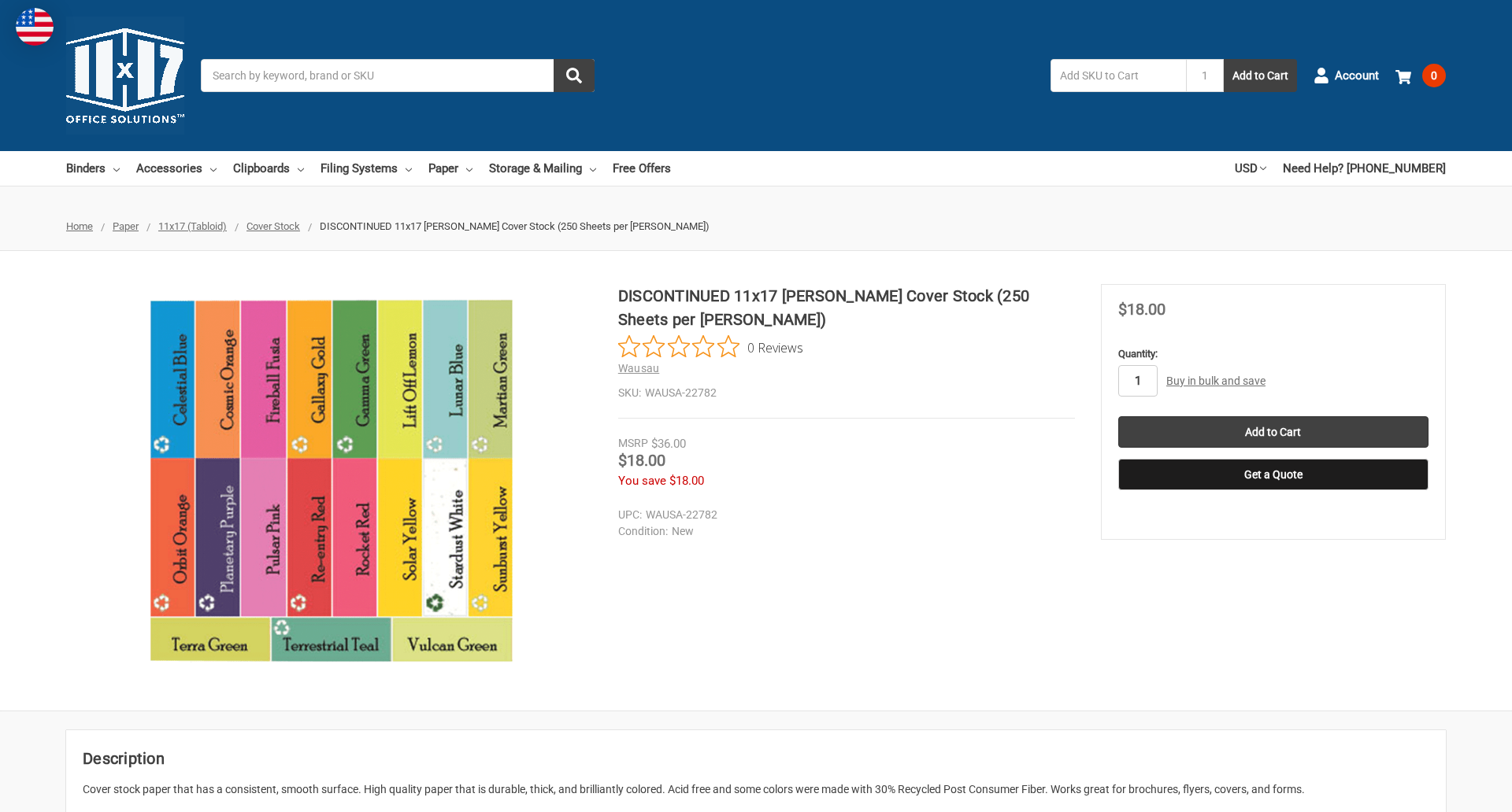
click at [1137, 381] on input "1" at bounding box center [1138, 380] width 40 height 31
type input "5"
click at [1272, 475] on button "Get a Quote" at bounding box center [1273, 474] width 311 height 31
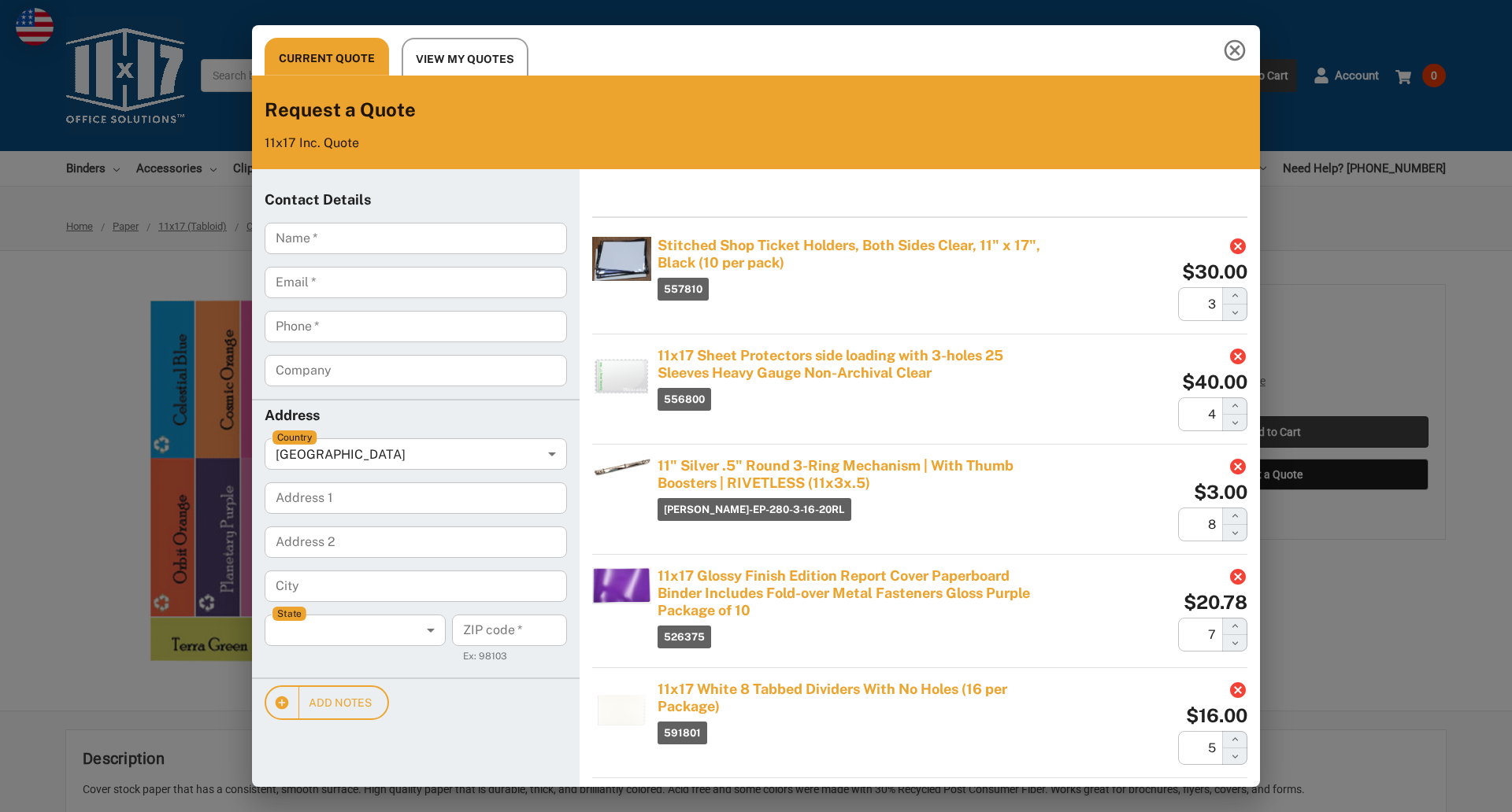
click at [1272, 432] on div "Current Quote View My Quotes Request a Quote 11x17 Inc. Quote Contact Details N…" at bounding box center [756, 406] width 1512 height 812
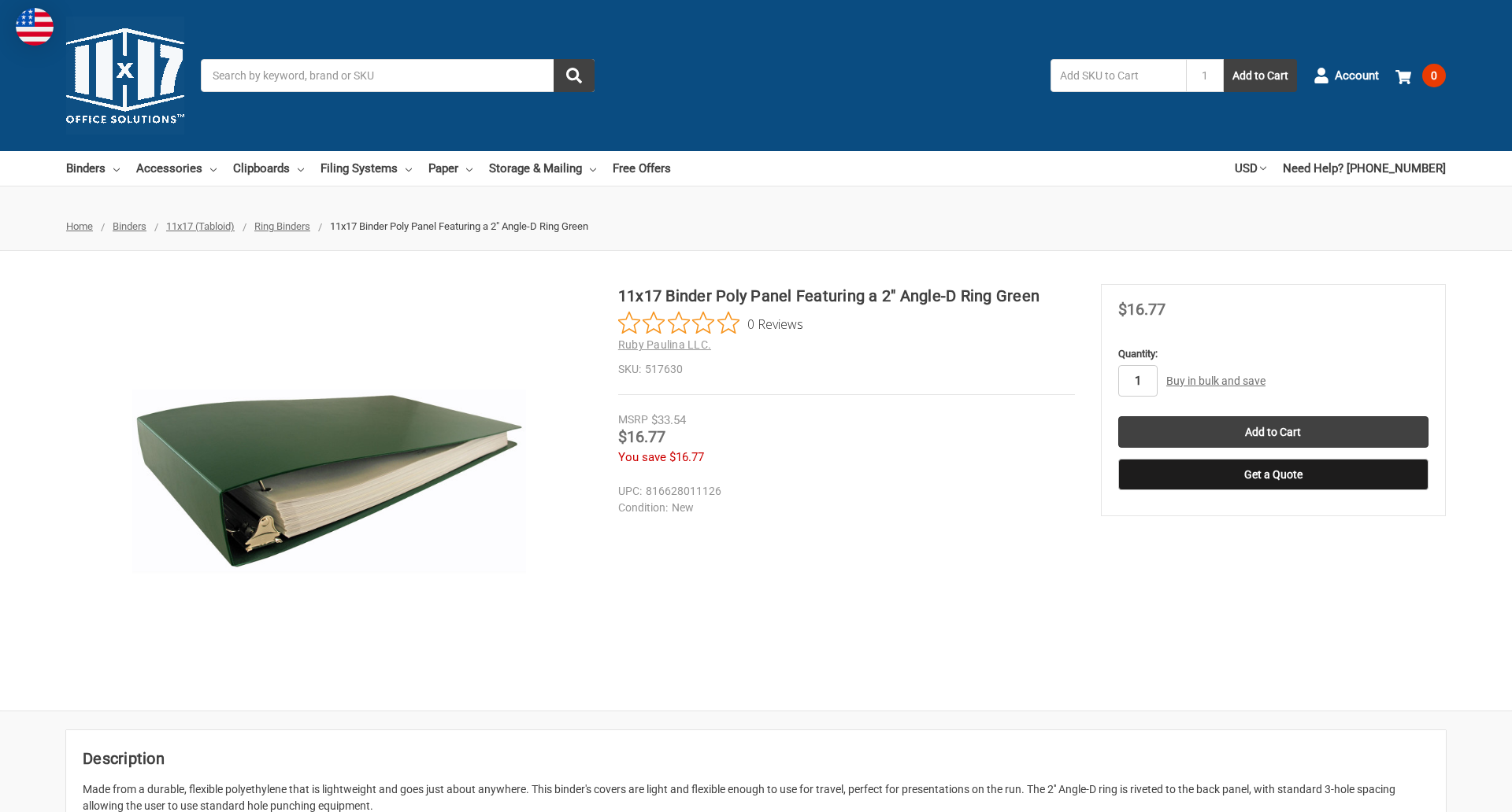
click at [1137, 381] on input "1" at bounding box center [1138, 380] width 40 height 31
type input "2"
click at [1272, 475] on button "Get a Quote" at bounding box center [1273, 474] width 311 height 31
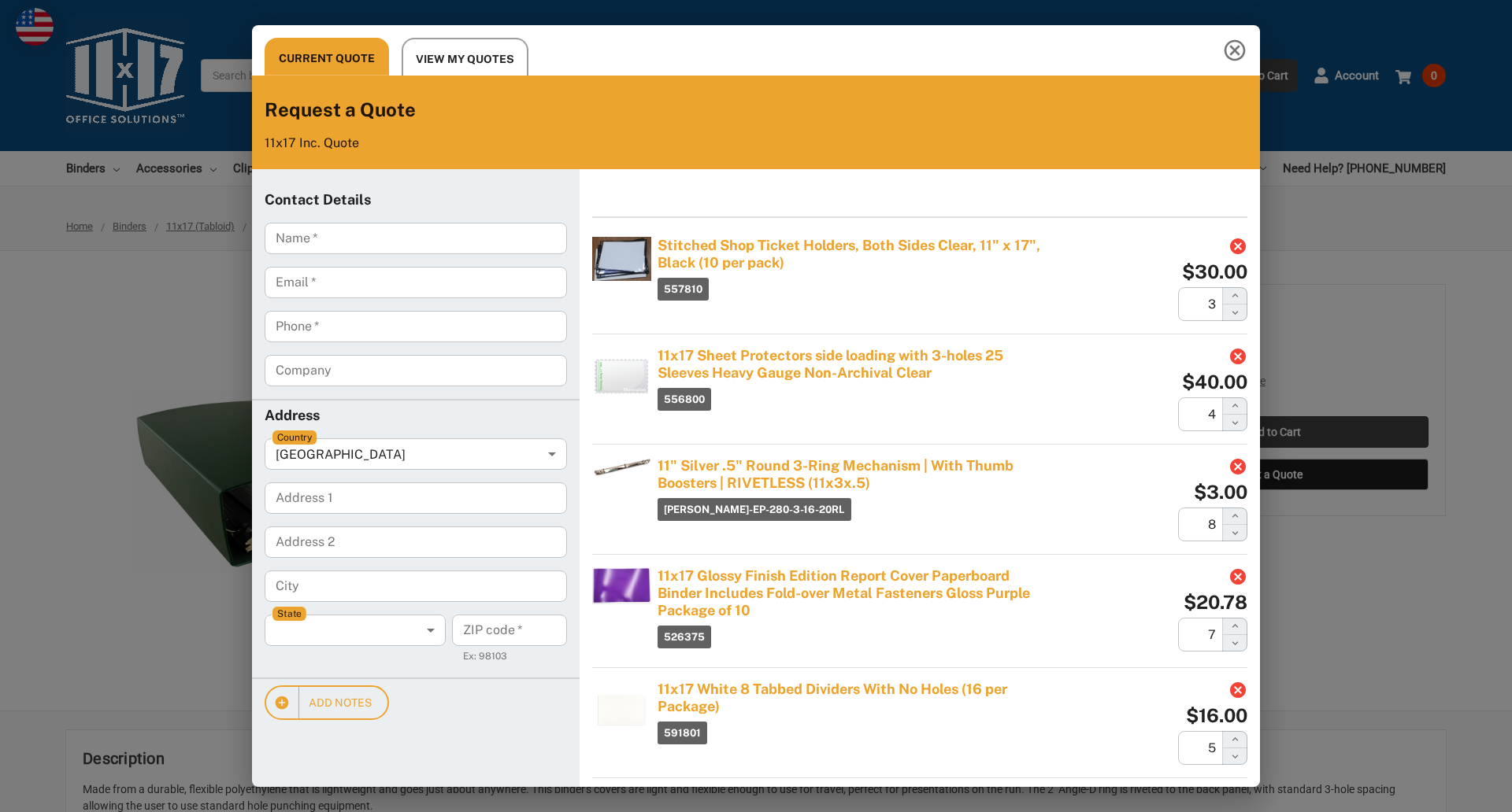
click at [1272, 432] on div "Current Quote View My Quotes Request a Quote 11x17 Inc. Quote Contact Details N…" at bounding box center [756, 406] width 1512 height 812
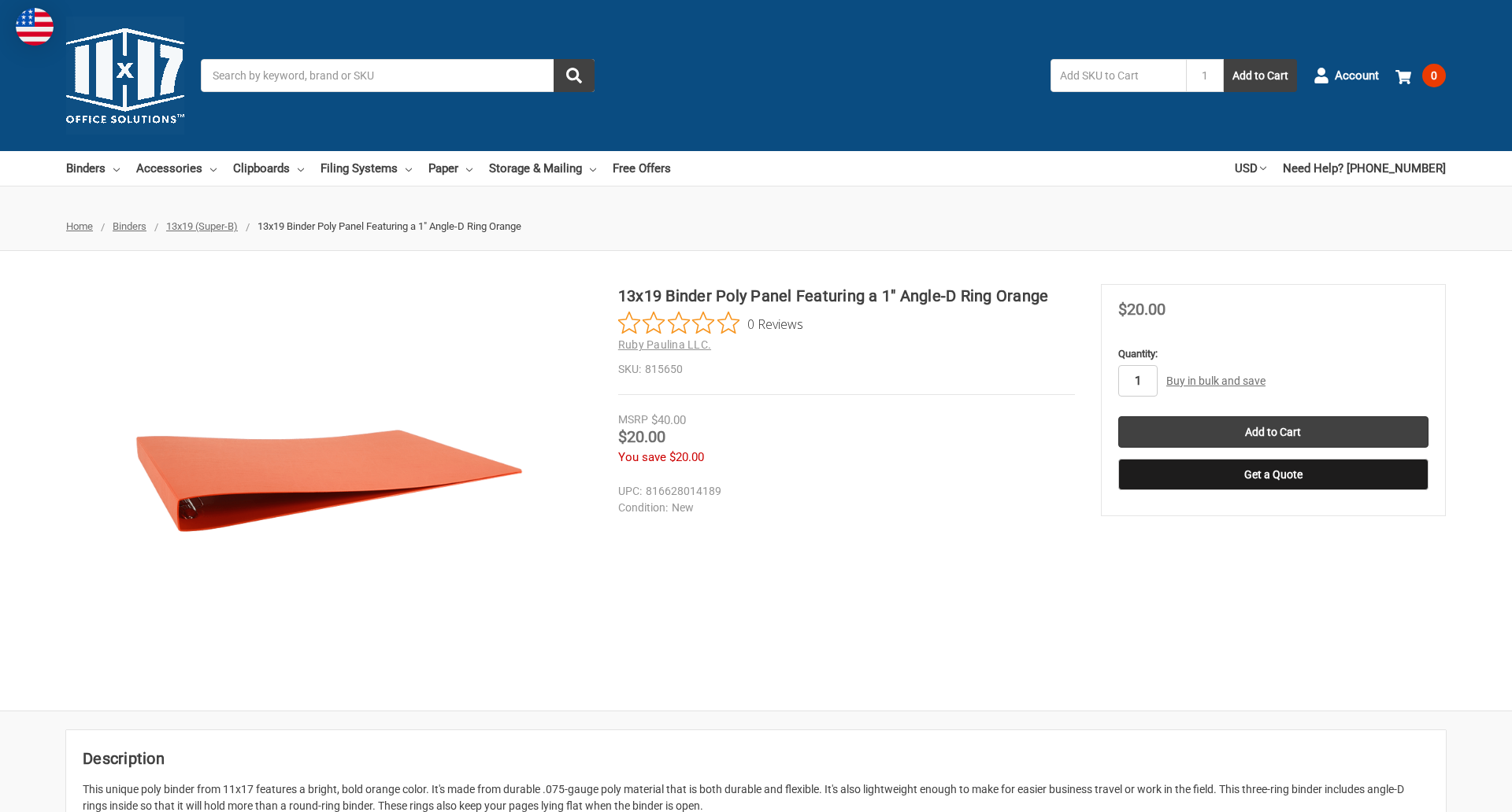
click at [1137, 381] on input "1" at bounding box center [1138, 380] width 40 height 31
type input "5"
click at [1272, 475] on button "Get a Quote" at bounding box center [1273, 474] width 311 height 31
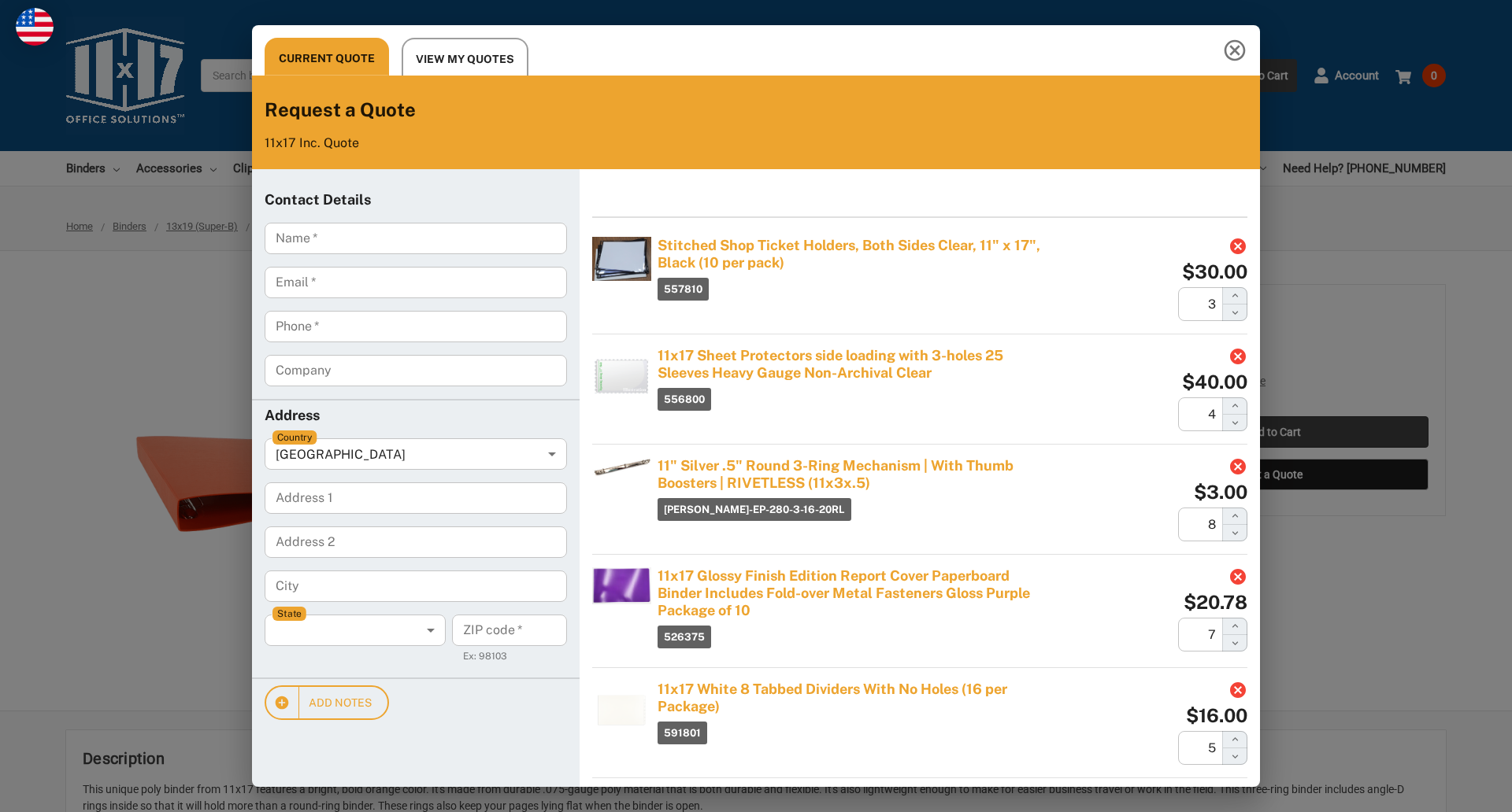
click at [1272, 432] on div "Current Quote View My Quotes Request a Quote 11x17 Inc. Quote Contact Details N…" at bounding box center [756, 406] width 1512 height 812
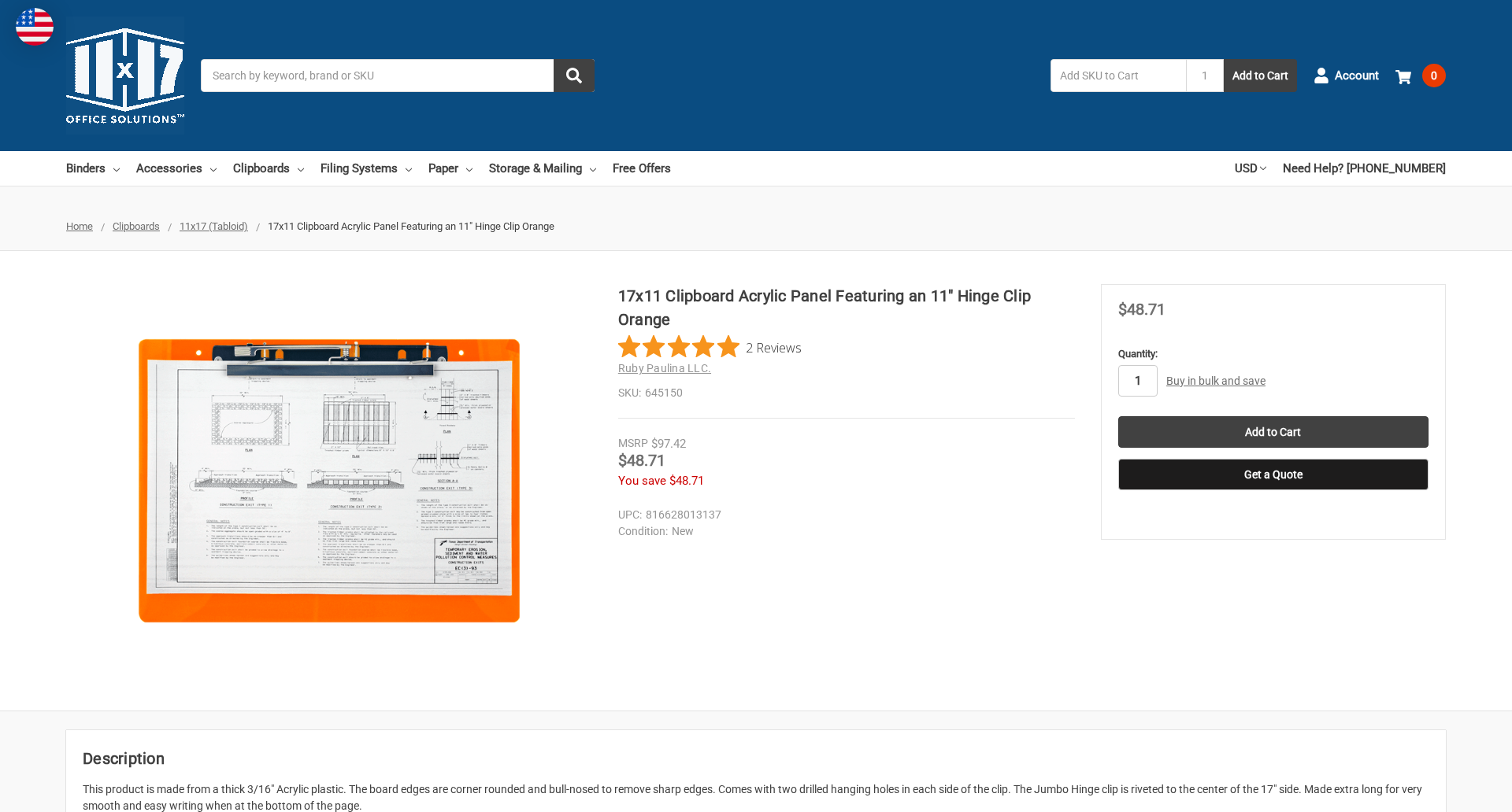
click at [1137, 381] on input "1" at bounding box center [1138, 380] width 40 height 31
type input "4"
click at [1272, 475] on button "Get a Quote" at bounding box center [1273, 474] width 311 height 31
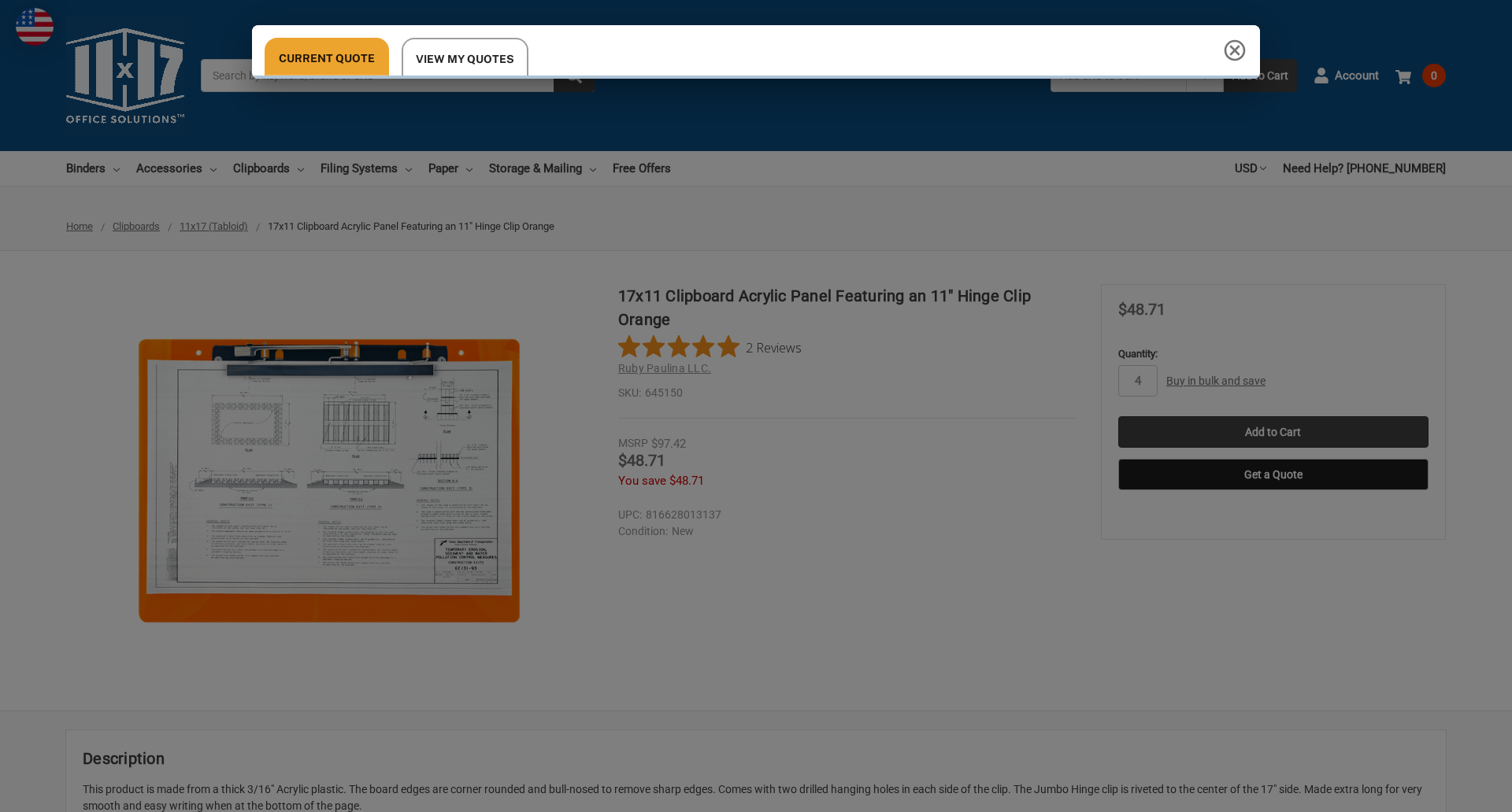
click at [1272, 432] on div "Current Quote View My Quotes" at bounding box center [756, 406] width 1512 height 812
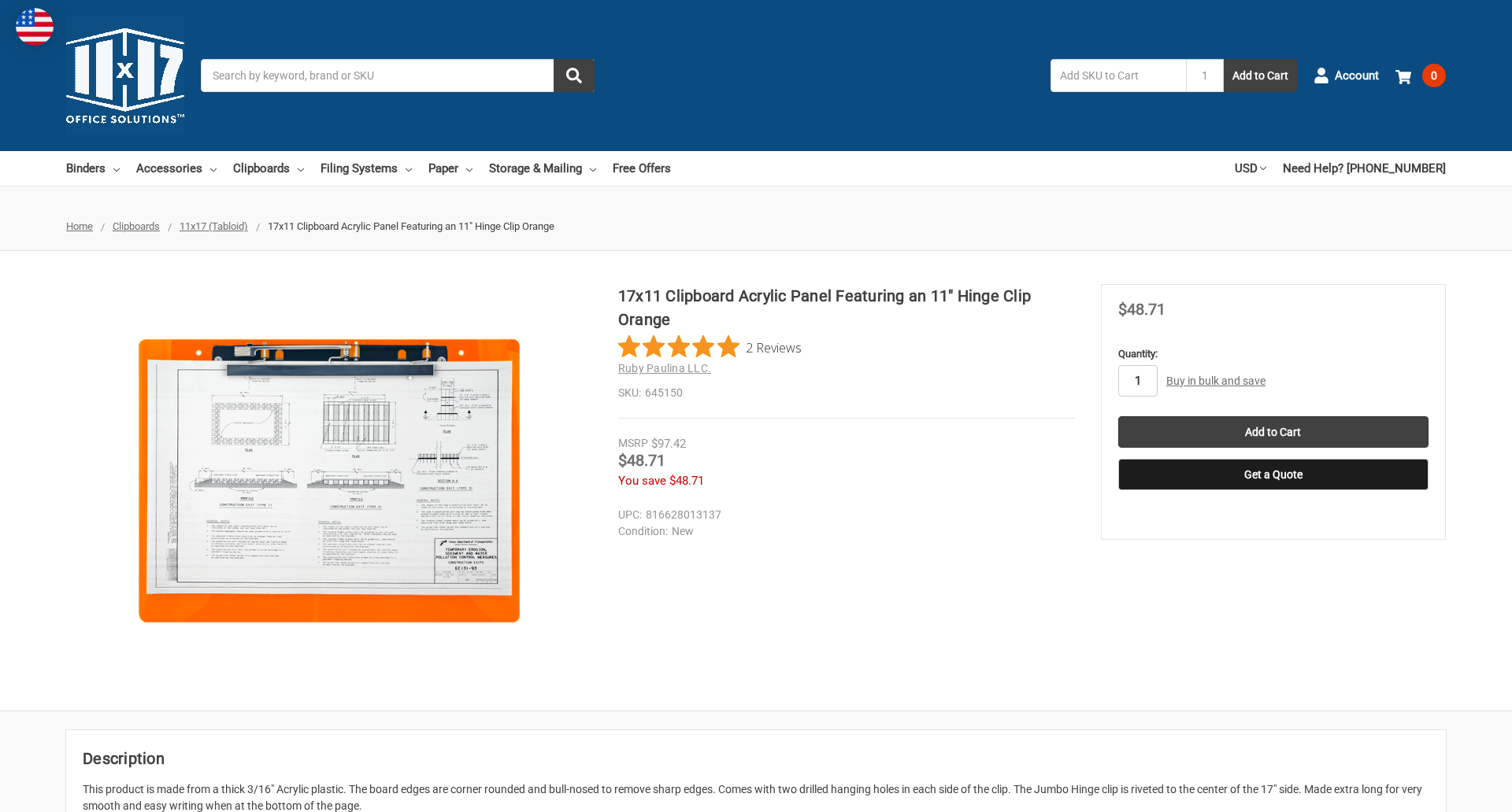
click at [1137, 381] on input "1" at bounding box center [1138, 380] width 40 height 31
click at [1272, 475] on button "Get a Quote" at bounding box center [1273, 474] width 311 height 31
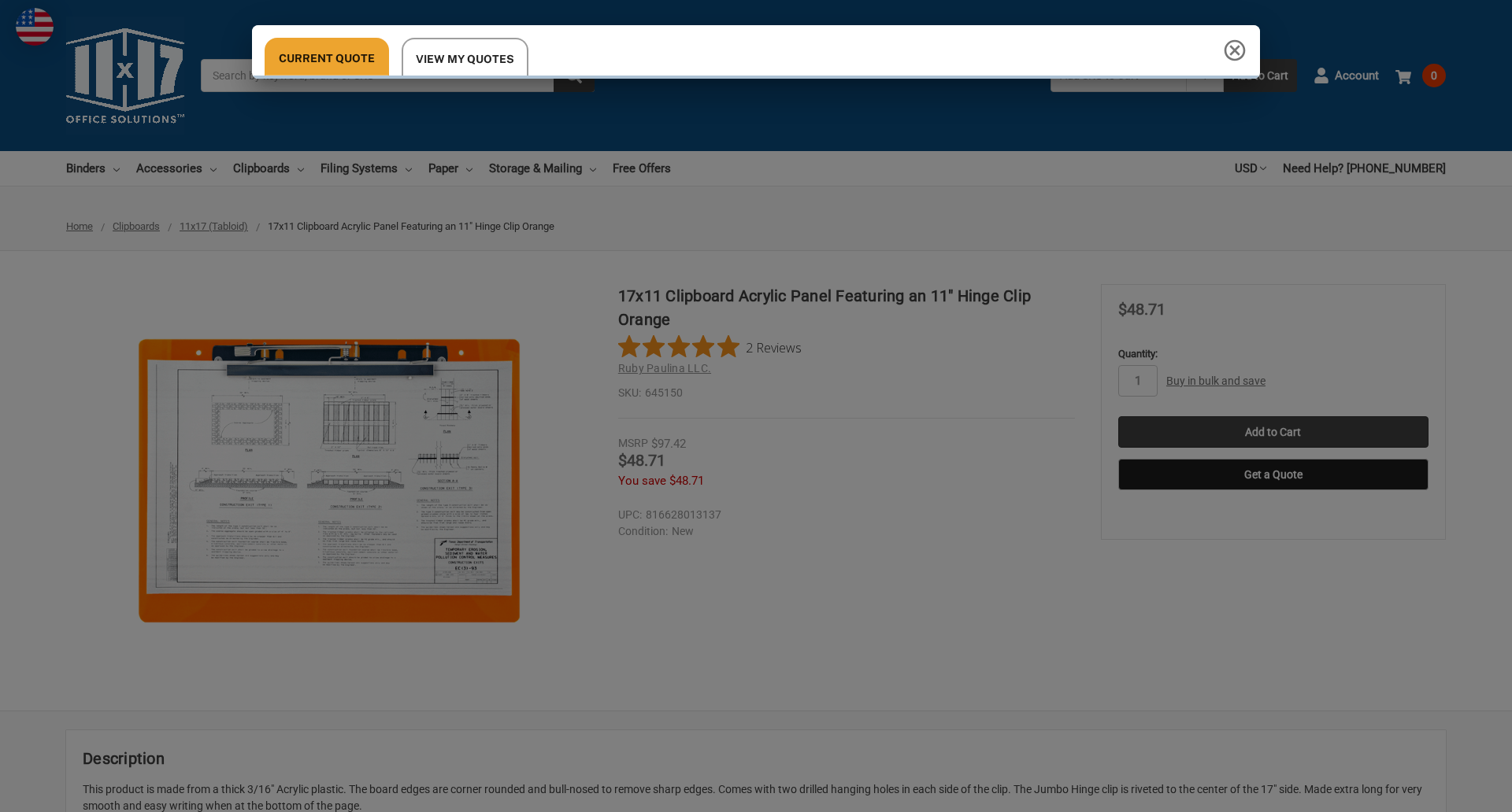
click at [1272, 432] on div "Current Quote View My Quotes Request a Quote 11x17 Inc. Quote Contact Details N…" at bounding box center [756, 406] width 1512 height 812
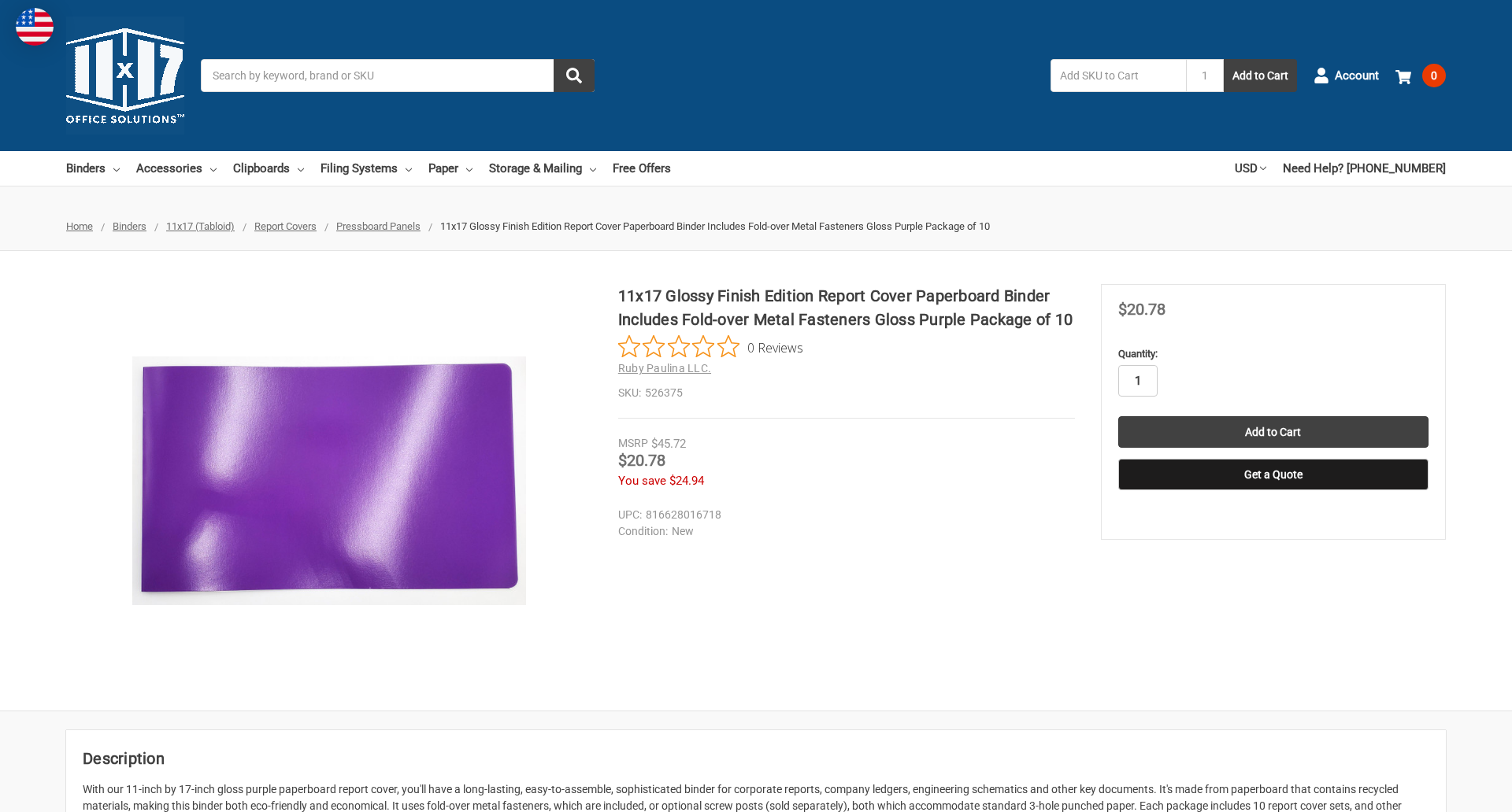
click at [1137, 381] on input "1" at bounding box center [1138, 380] width 40 height 31
type input "4"
click at [1272, 475] on button "Get a Quote" at bounding box center [1273, 474] width 311 height 31
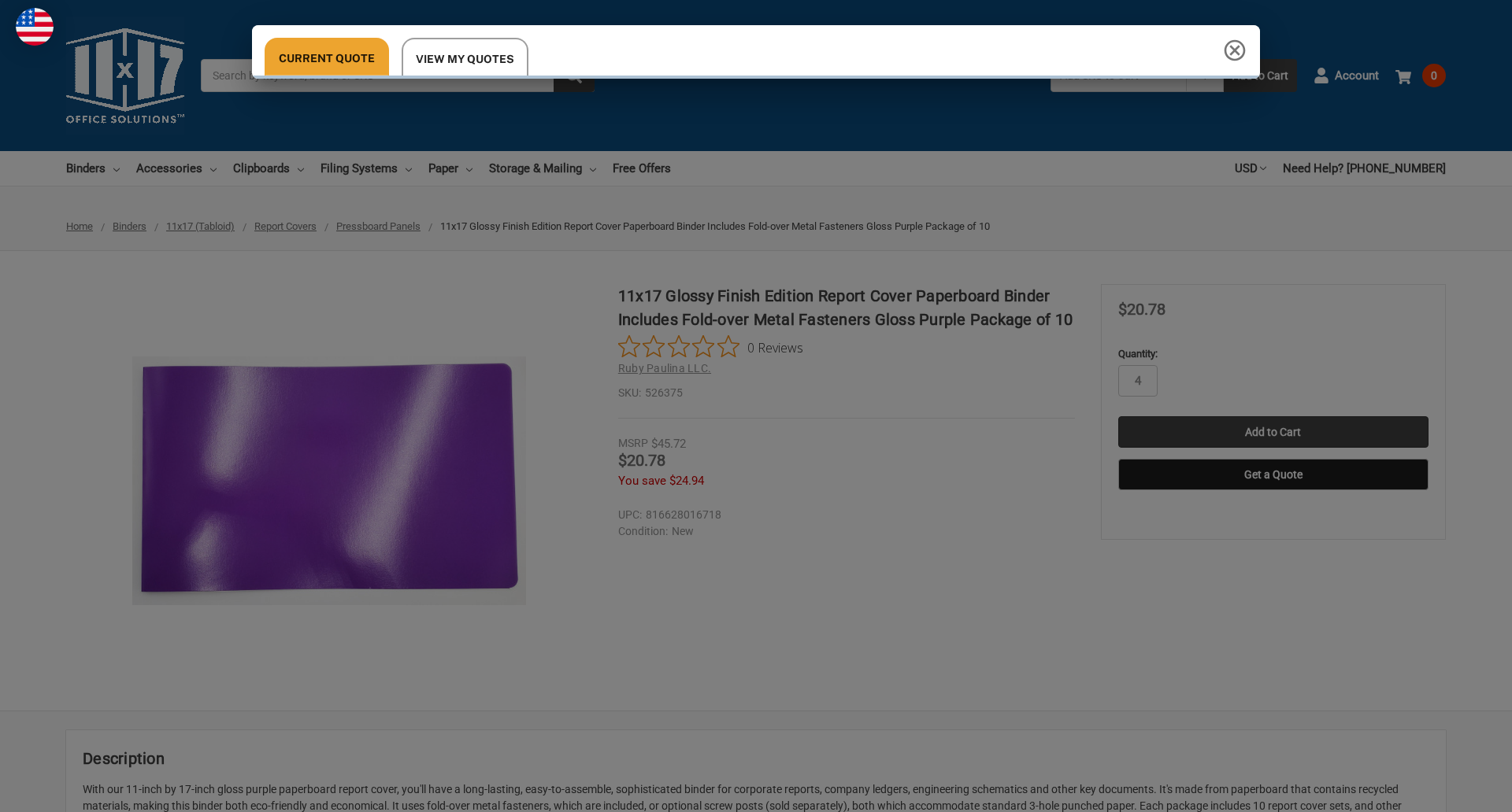
click at [1272, 432] on div "Current Quote View My Quotes" at bounding box center [756, 406] width 1512 height 812
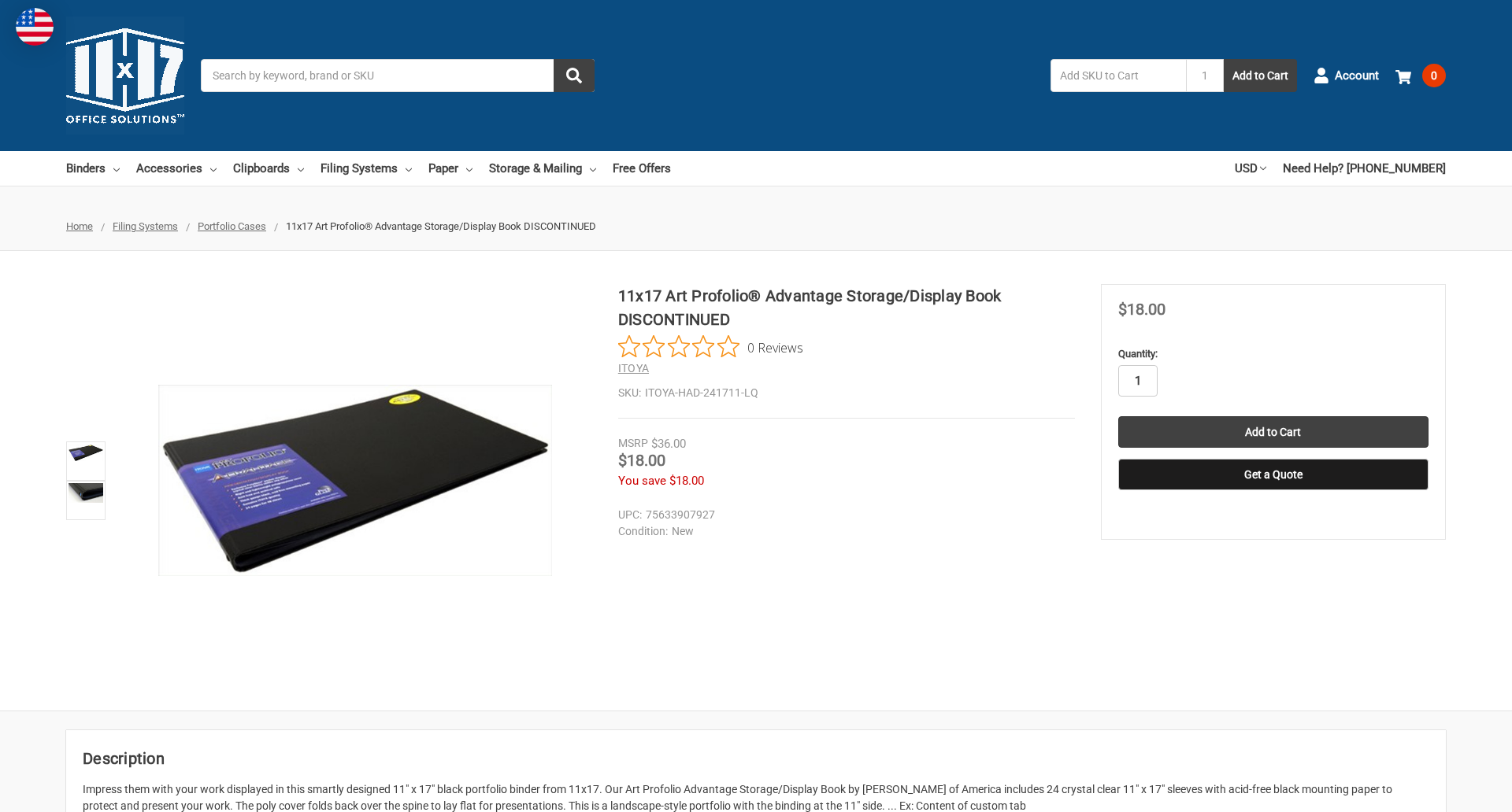
click at [1137, 381] on input "1" at bounding box center [1138, 380] width 40 height 31
type input "5"
click at [1272, 475] on button "Get a Quote" at bounding box center [1273, 474] width 311 height 31
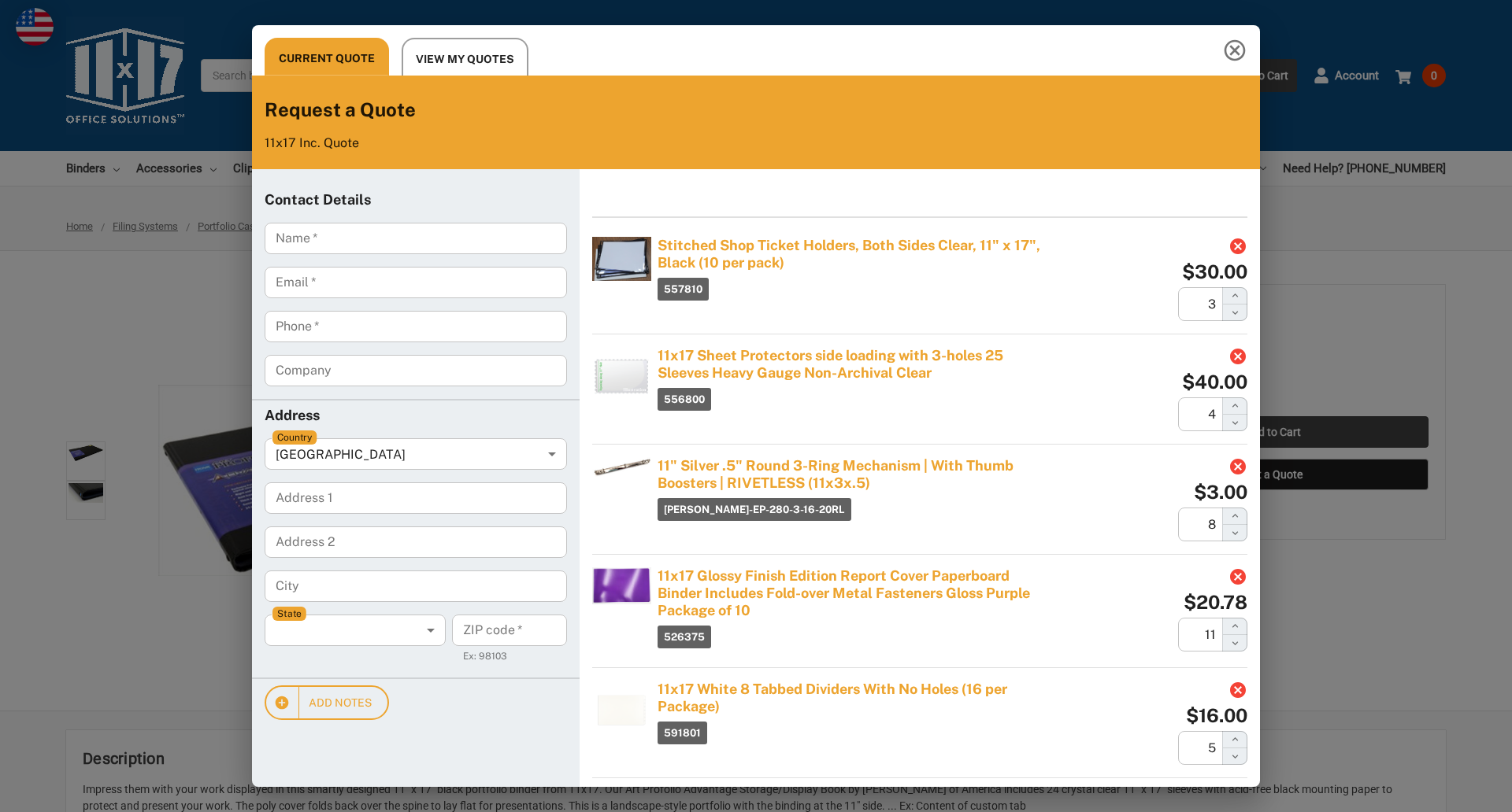
click at [1272, 432] on div "Current Quote View My Quotes Request a Quote 11x17 Inc. Quote Contact Details N…" at bounding box center [756, 406] width 1512 height 812
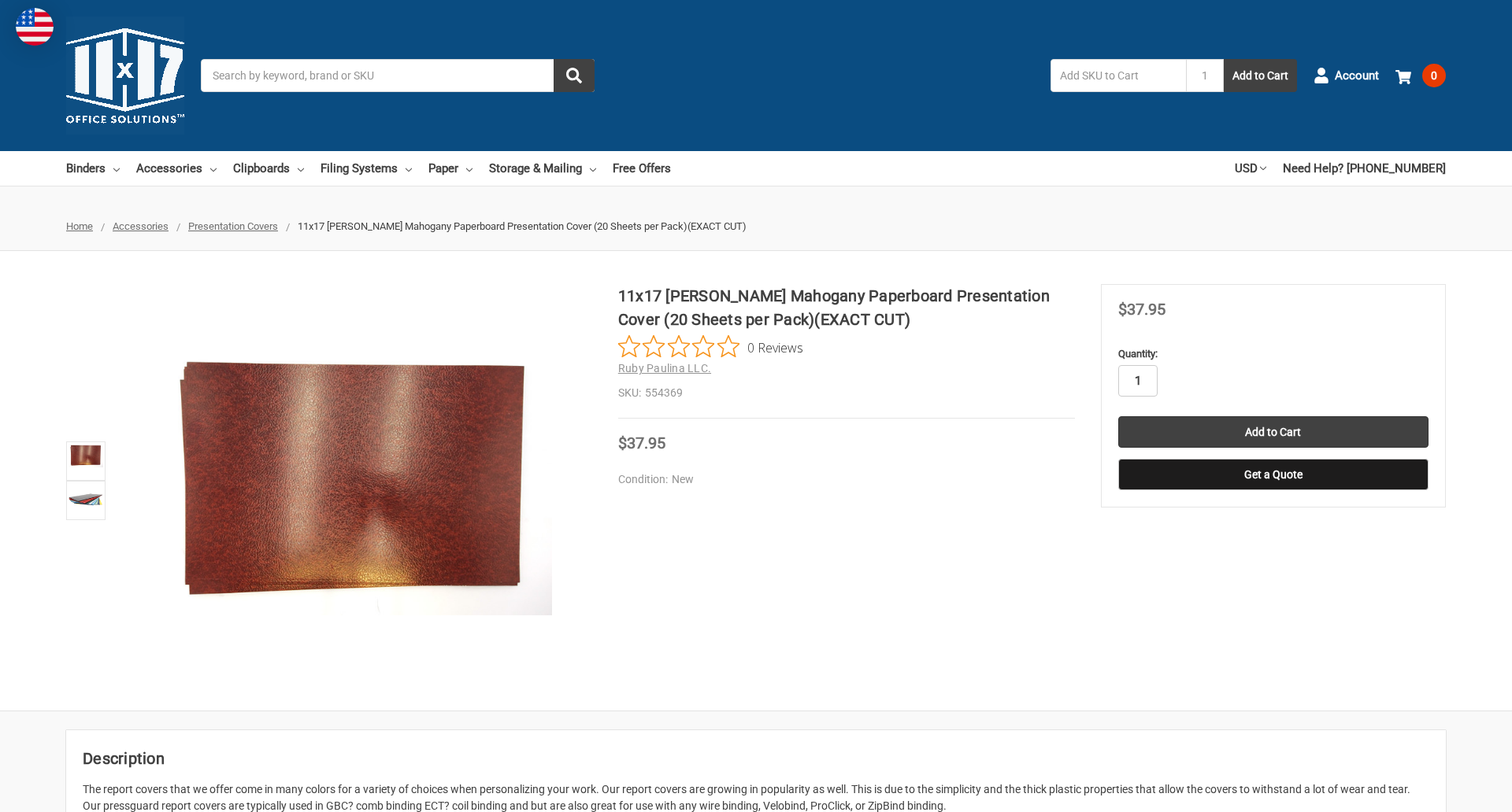
click at [1137, 381] on input "1" at bounding box center [1138, 380] width 40 height 31
type input "2"
click at [1272, 475] on button "Get a Quote" at bounding box center [1273, 474] width 311 height 31
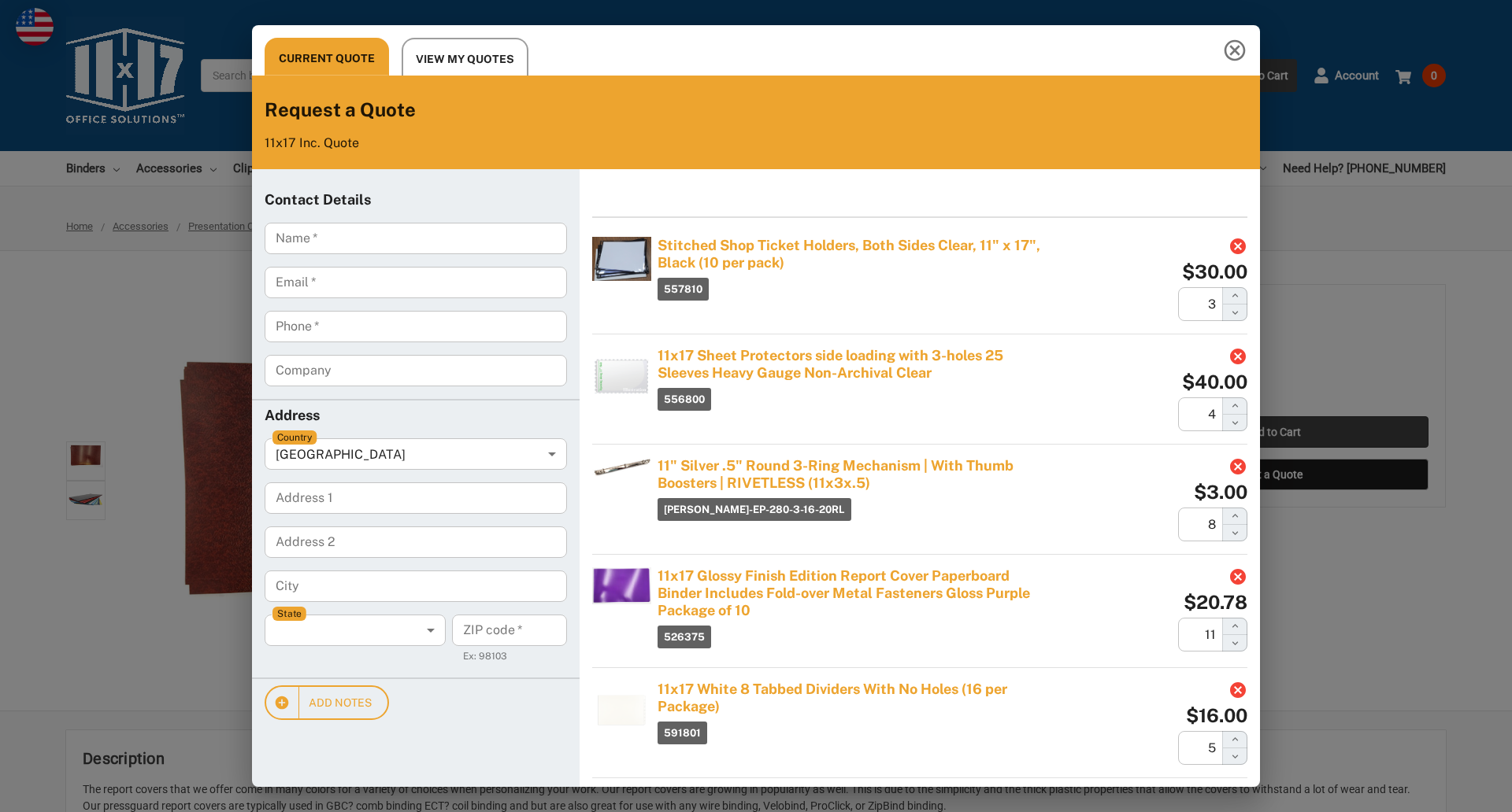
click at [1272, 432] on div "Current Quote View My Quotes Request a Quote 11x17 Inc. Quote Contact Details N…" at bounding box center [756, 406] width 1512 height 812
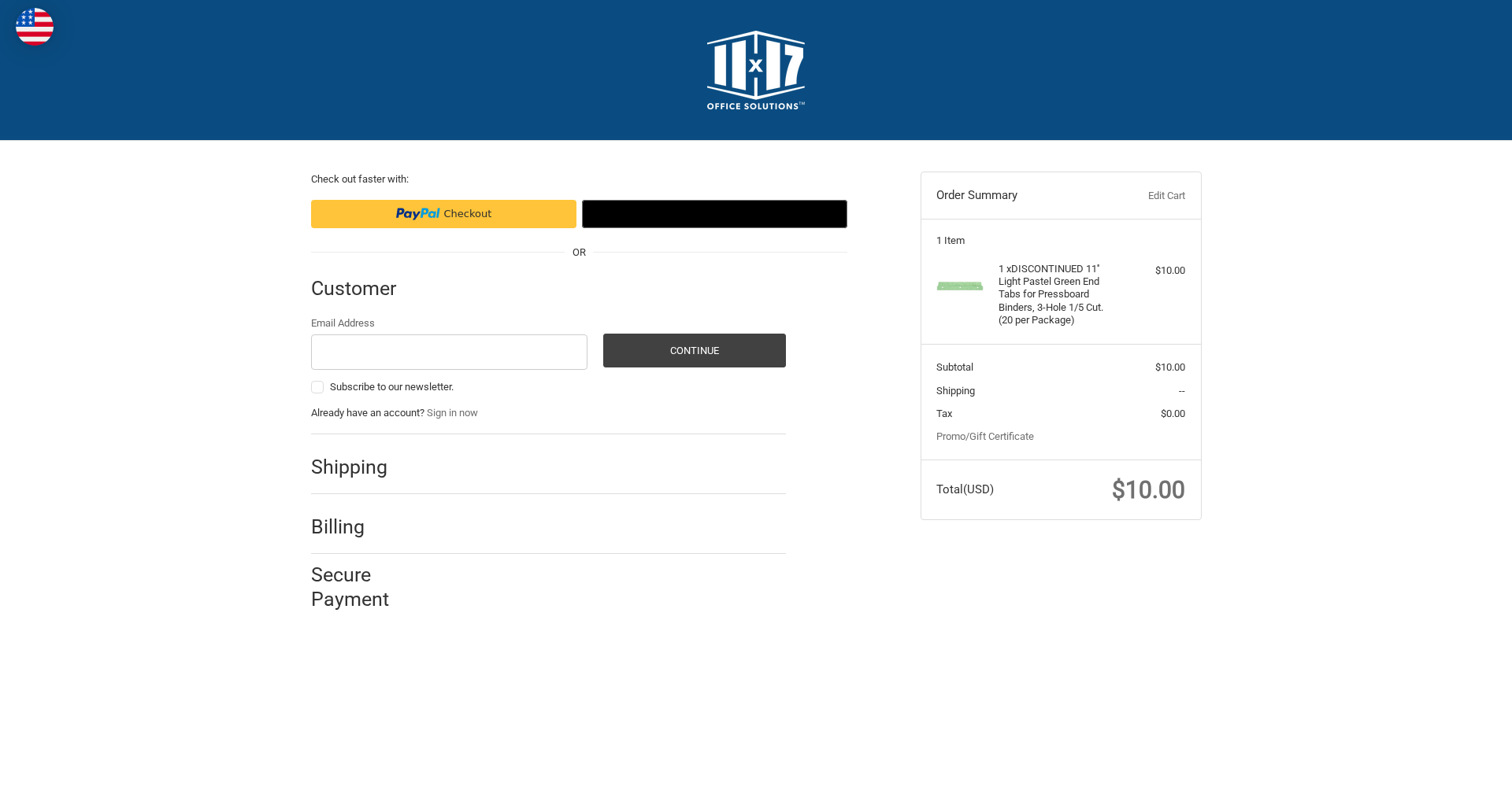
click at [449, 352] on input "Email Address" at bounding box center [450, 351] width 277 height 35
type input "[EMAIL_ADDRESS][DOMAIN_NAME]"
click at [694, 350] on button "Continue" at bounding box center [694, 351] width 183 height 34
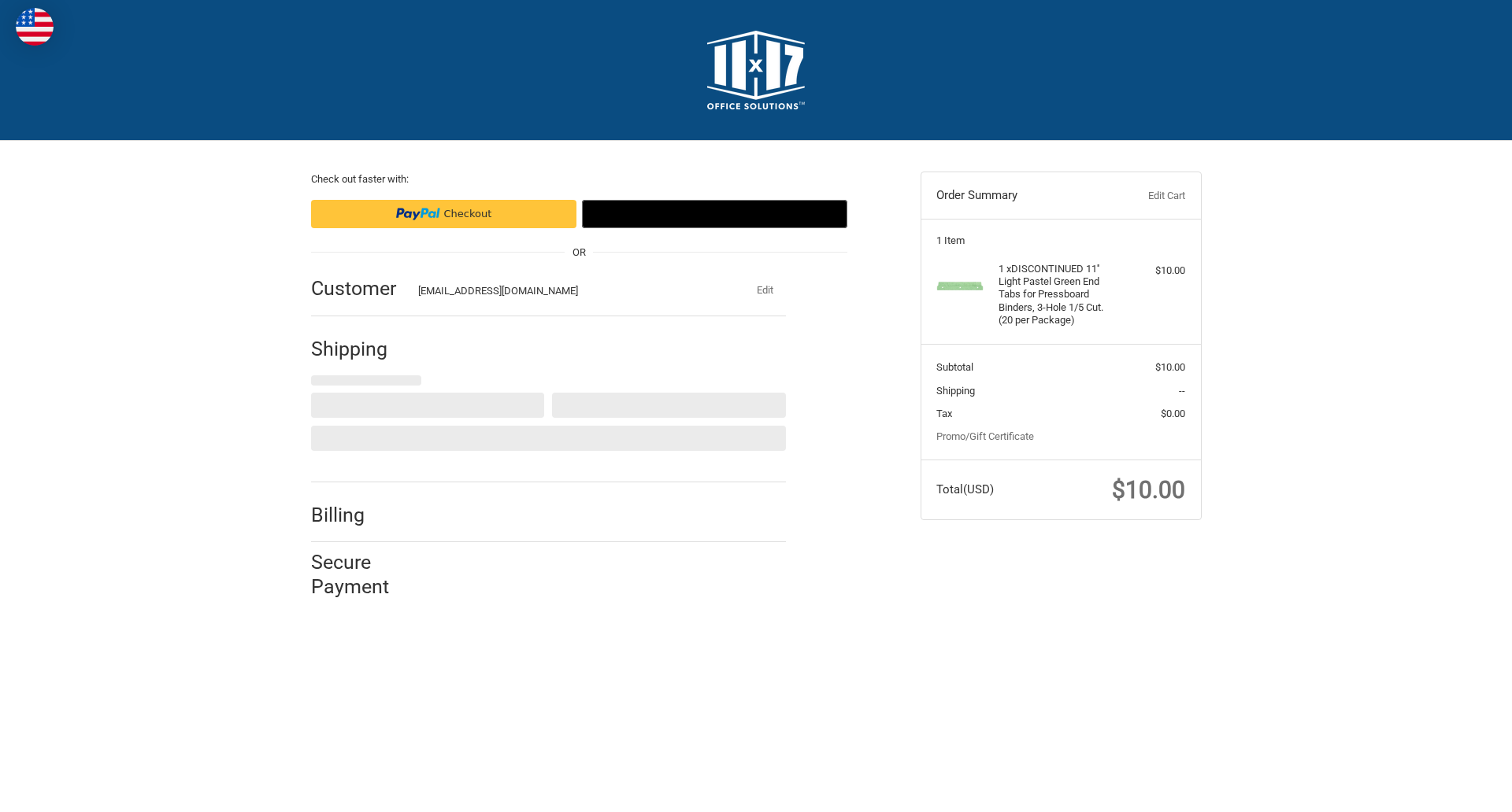
select select "US"
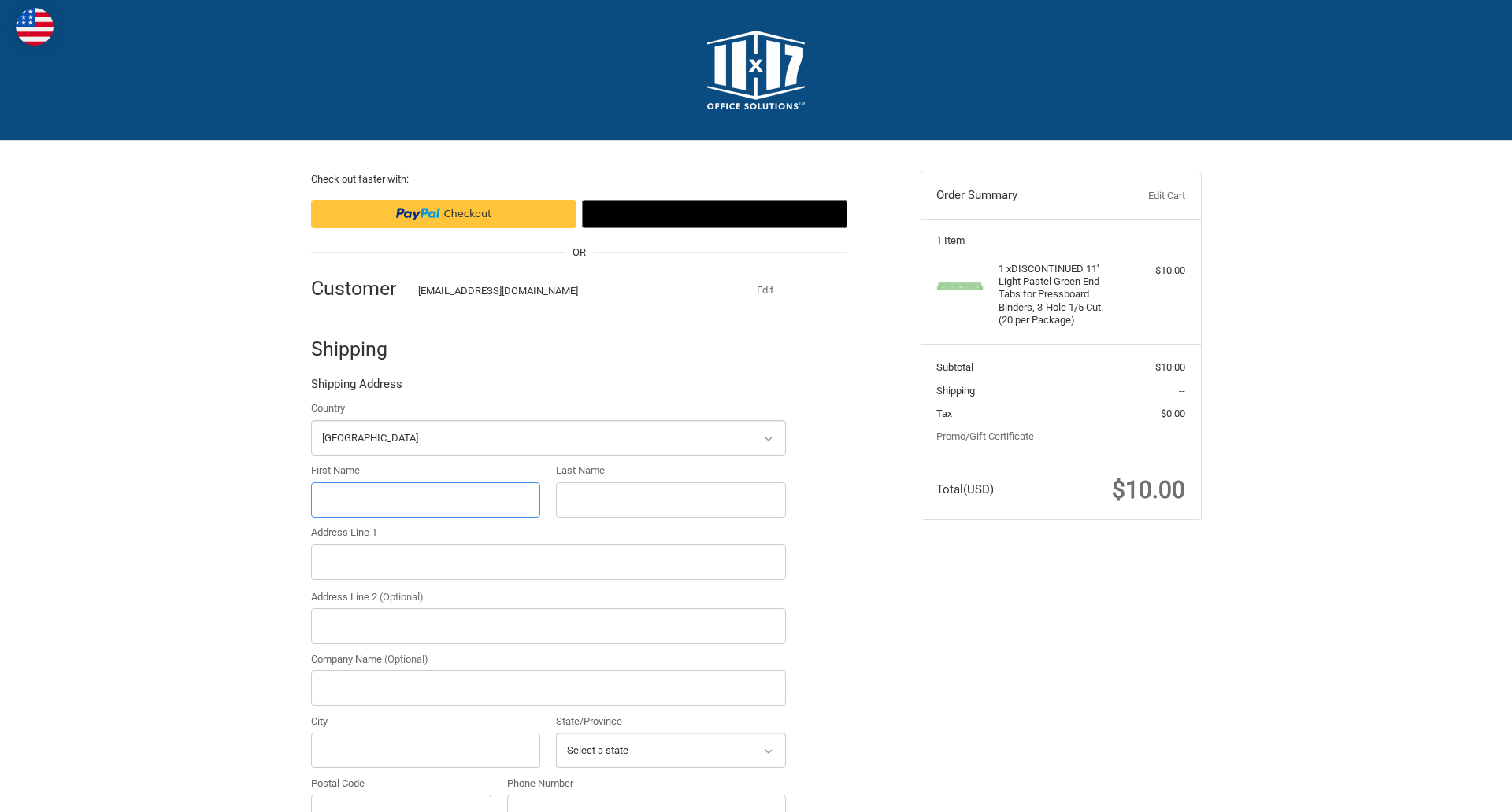
click at [425, 500] on input "First Name" at bounding box center [426, 500] width 230 height 35
type input "reflectiz"
click at [670, 500] on input "Last Name" at bounding box center [670, 500] width 230 height 35
type input "bigcommerce"
click at [400, 795] on input "Postal Code" at bounding box center [401, 812] width 181 height 35
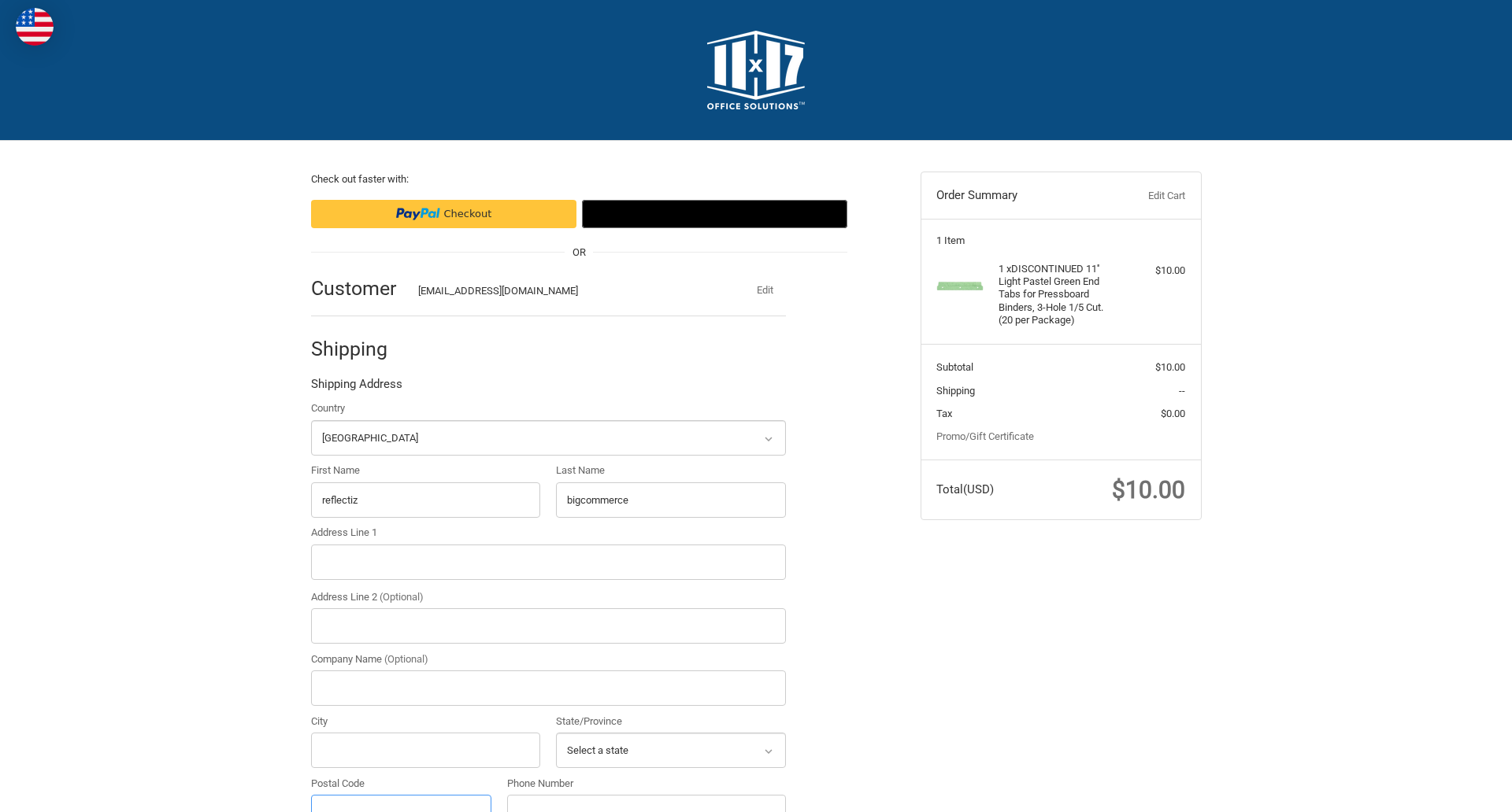
scroll to position [17, 0]
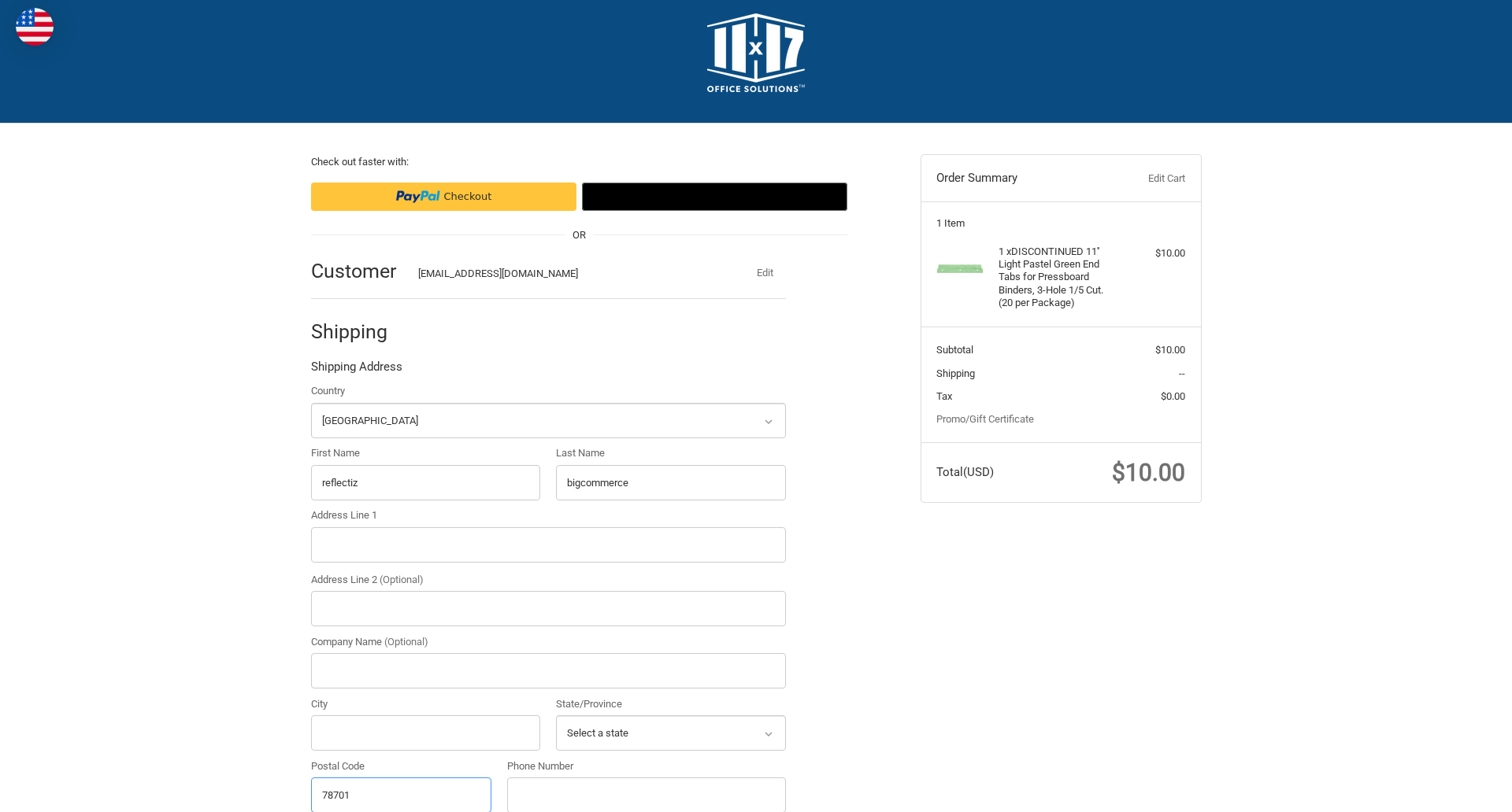
click at [400, 794] on input "78701" at bounding box center [401, 795] width 181 height 35
type input "78701"
click at [548, 545] on input "Address Line 1" at bounding box center [549, 544] width 475 height 35
type input "[STREET_ADDRESS]"
click at [356, 371] on legend "Shipping Address" at bounding box center [357, 370] width 91 height 26
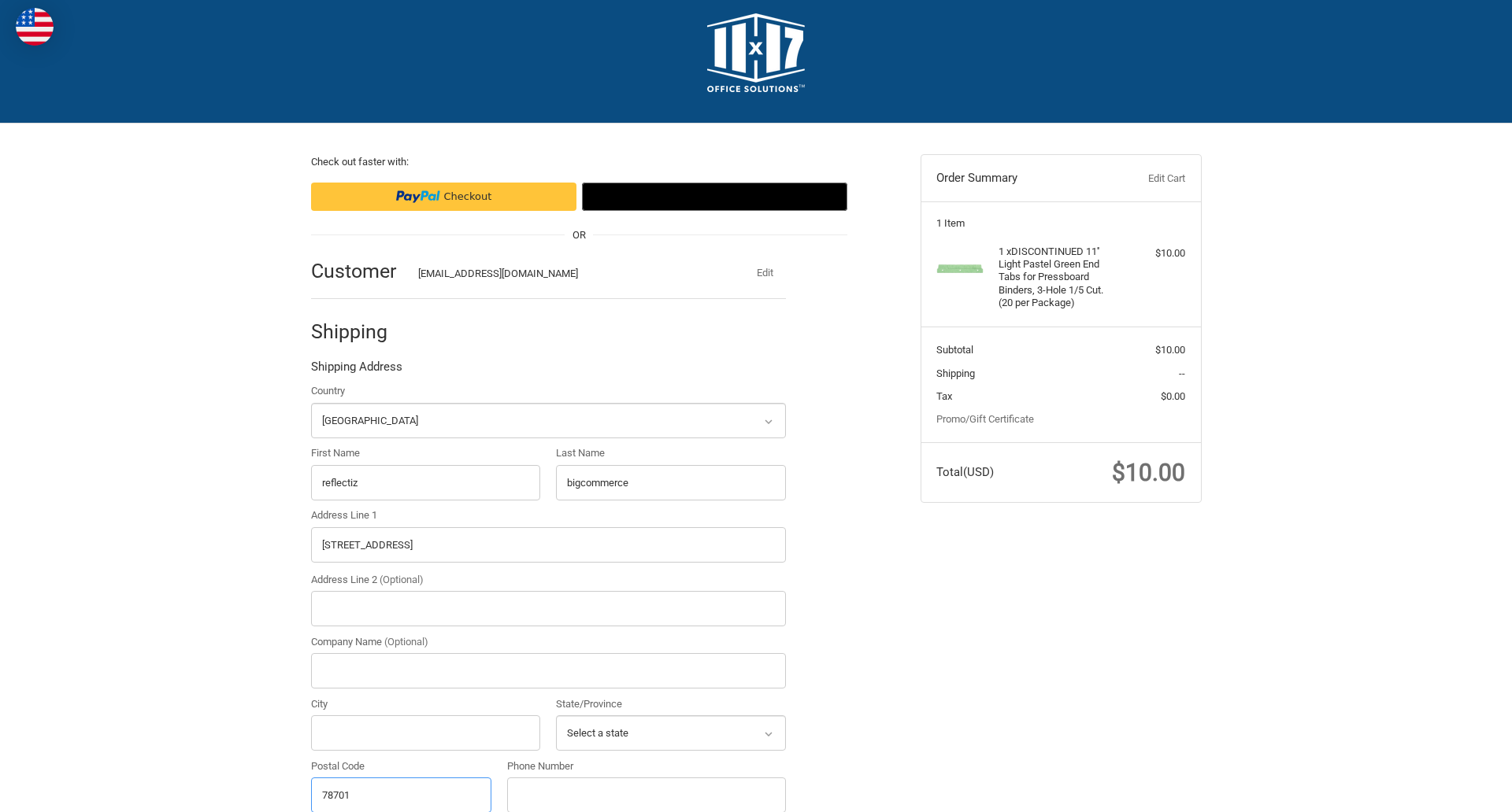
click at [400, 794] on input "78701" at bounding box center [401, 795] width 181 height 35
type input "78701"
select select "TX"
click at [548, 609] on input "Address Line 2 (Optional)" at bounding box center [549, 609] width 475 height 35
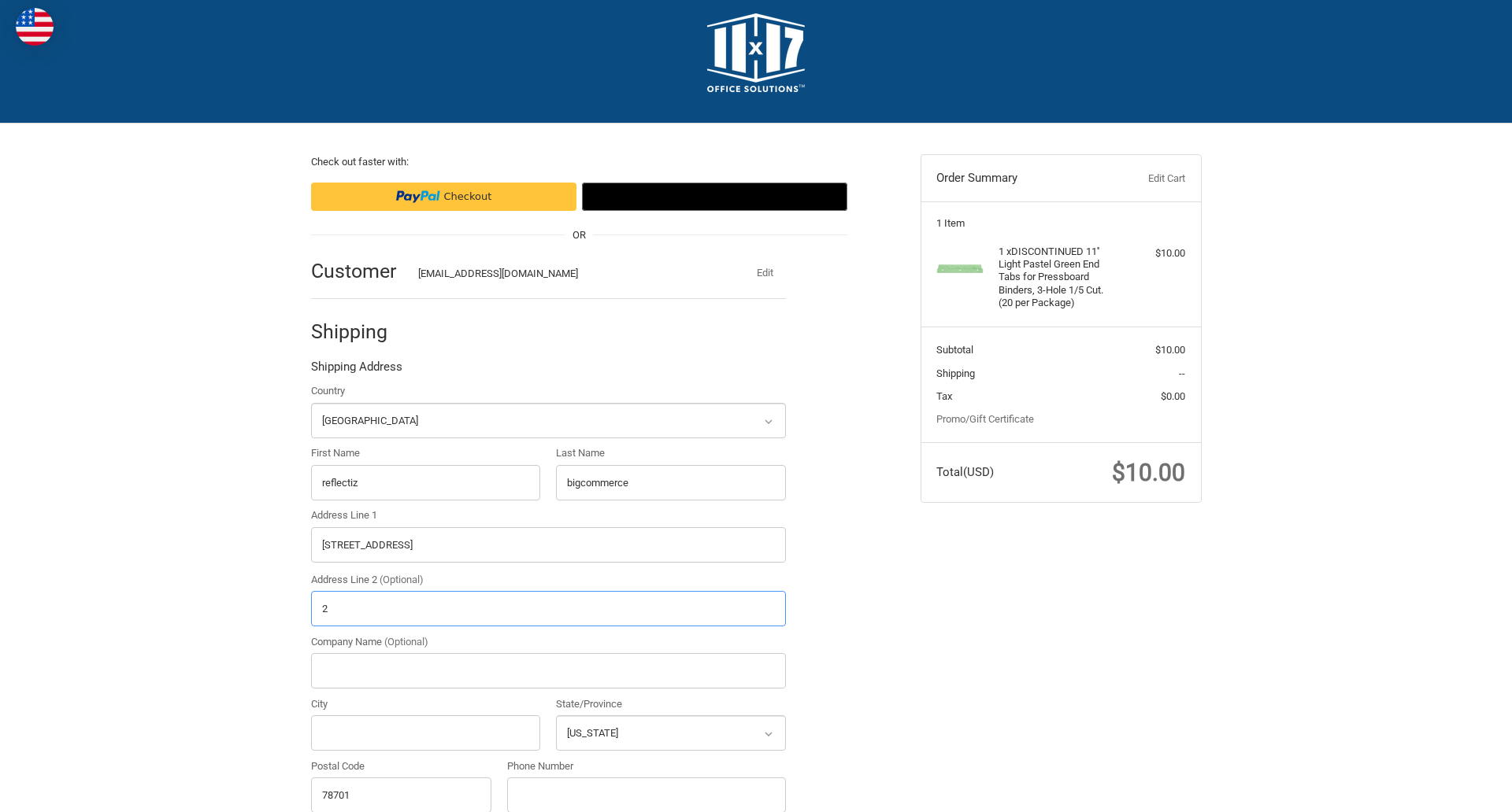
type input "2"
click at [425, 733] on input "City" at bounding box center [426, 733] width 230 height 35
click at [425, 733] on input "Austin" at bounding box center [426, 733] width 230 height 35
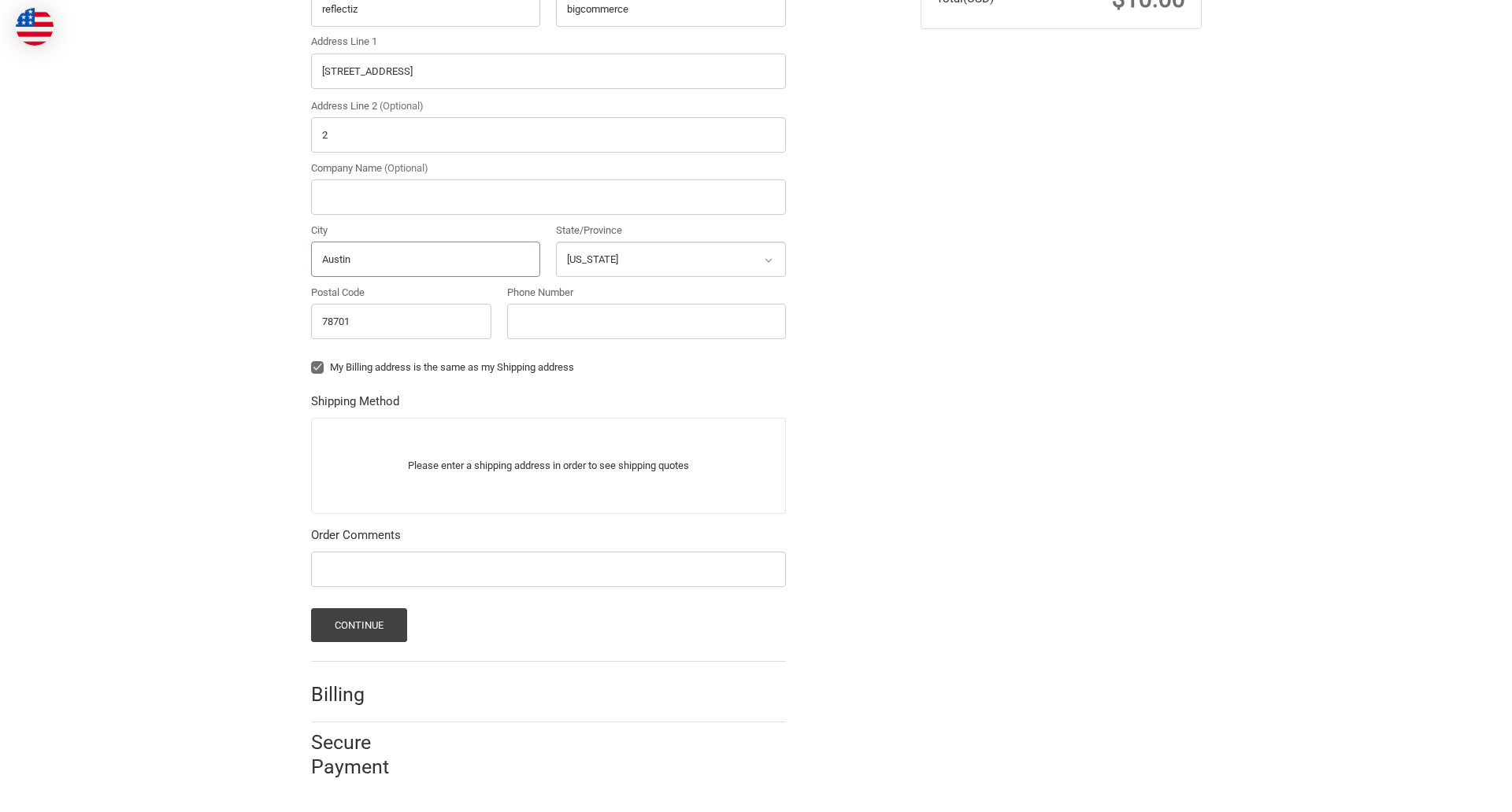
type input "Austin"
click at [646, 321] on input "Phone Number" at bounding box center [647, 321] width 278 height 35
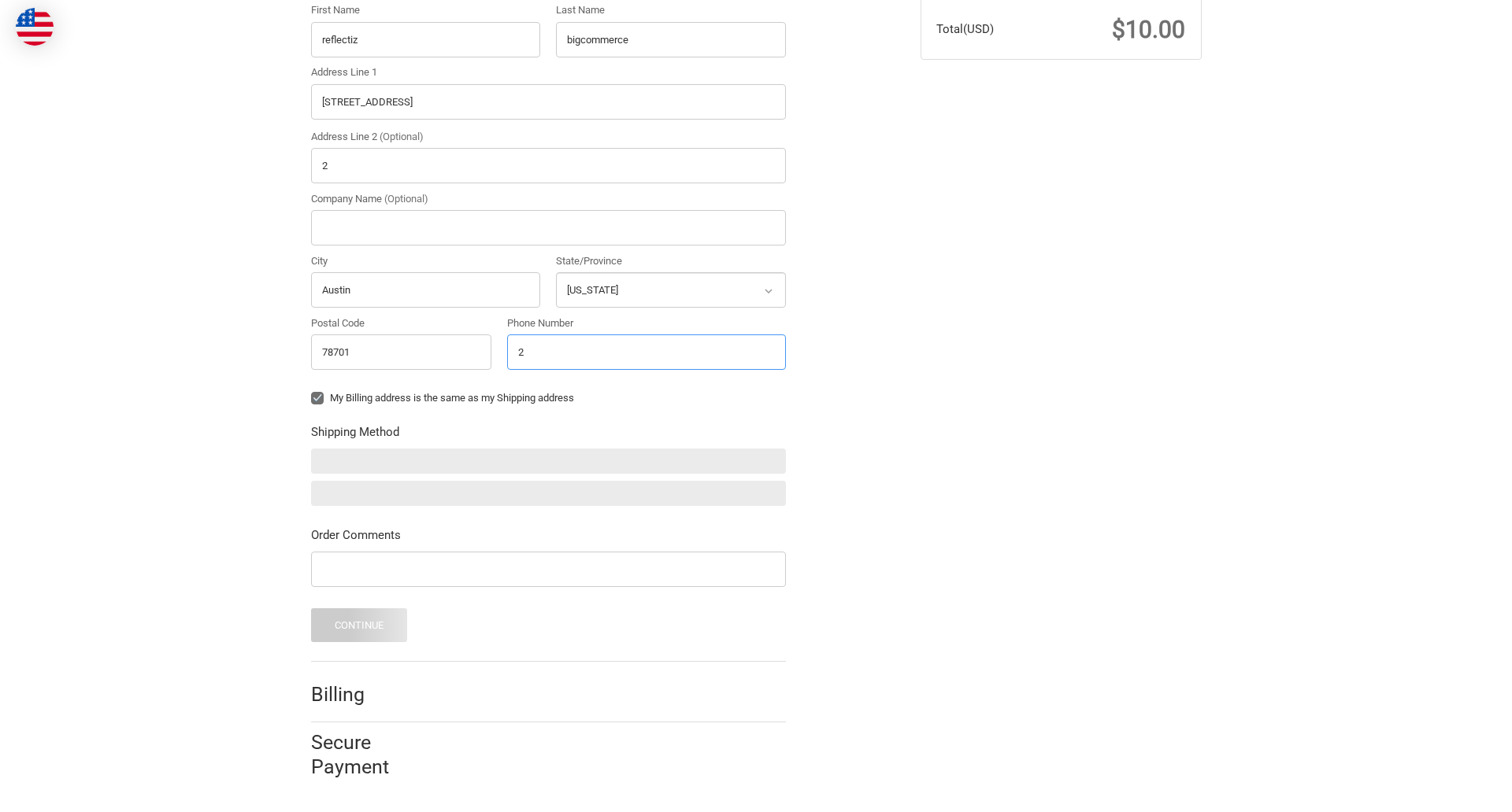
scroll to position [461, 0]
type input "2025550150"
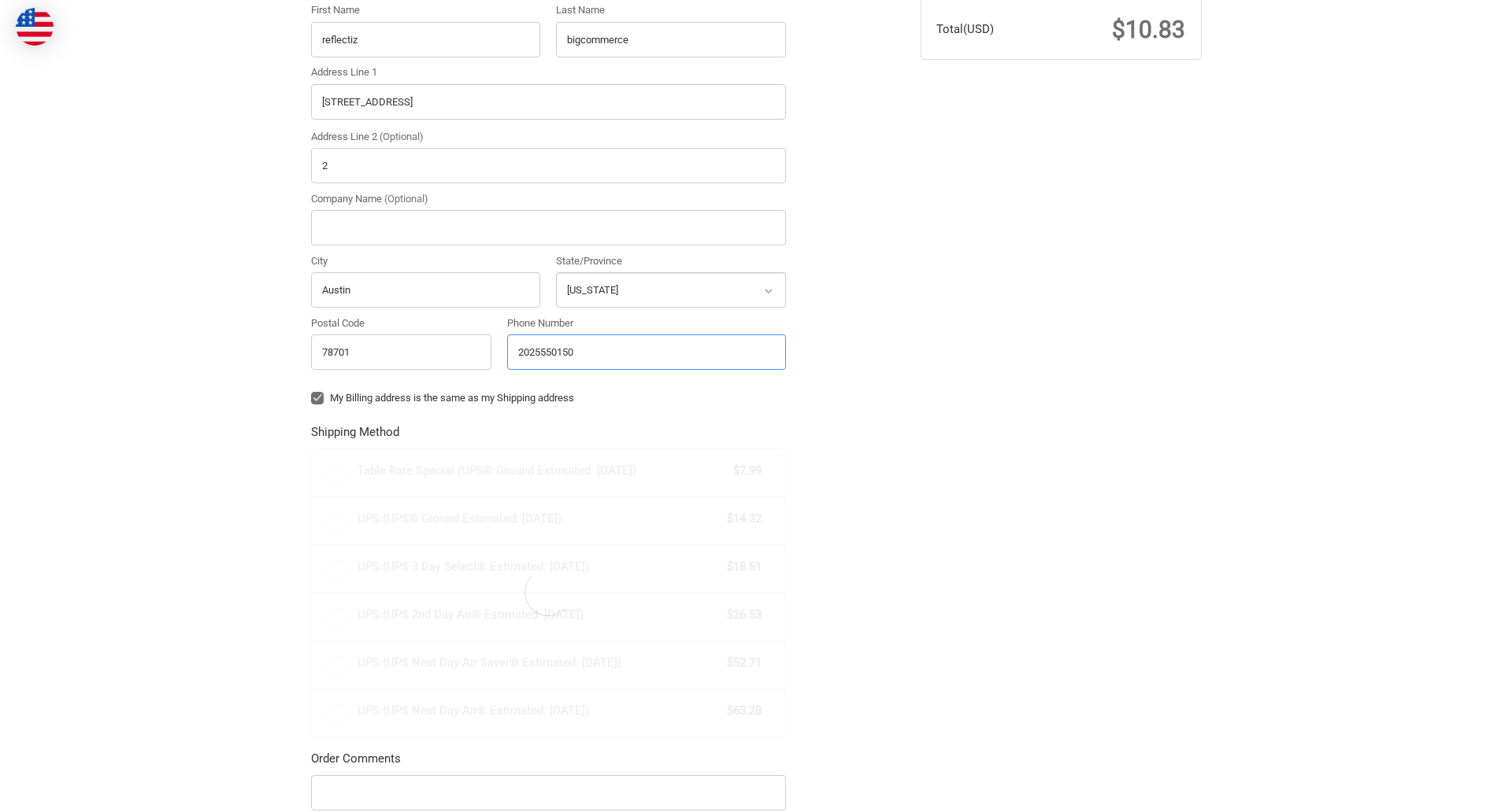
scroll to position [491, 0]
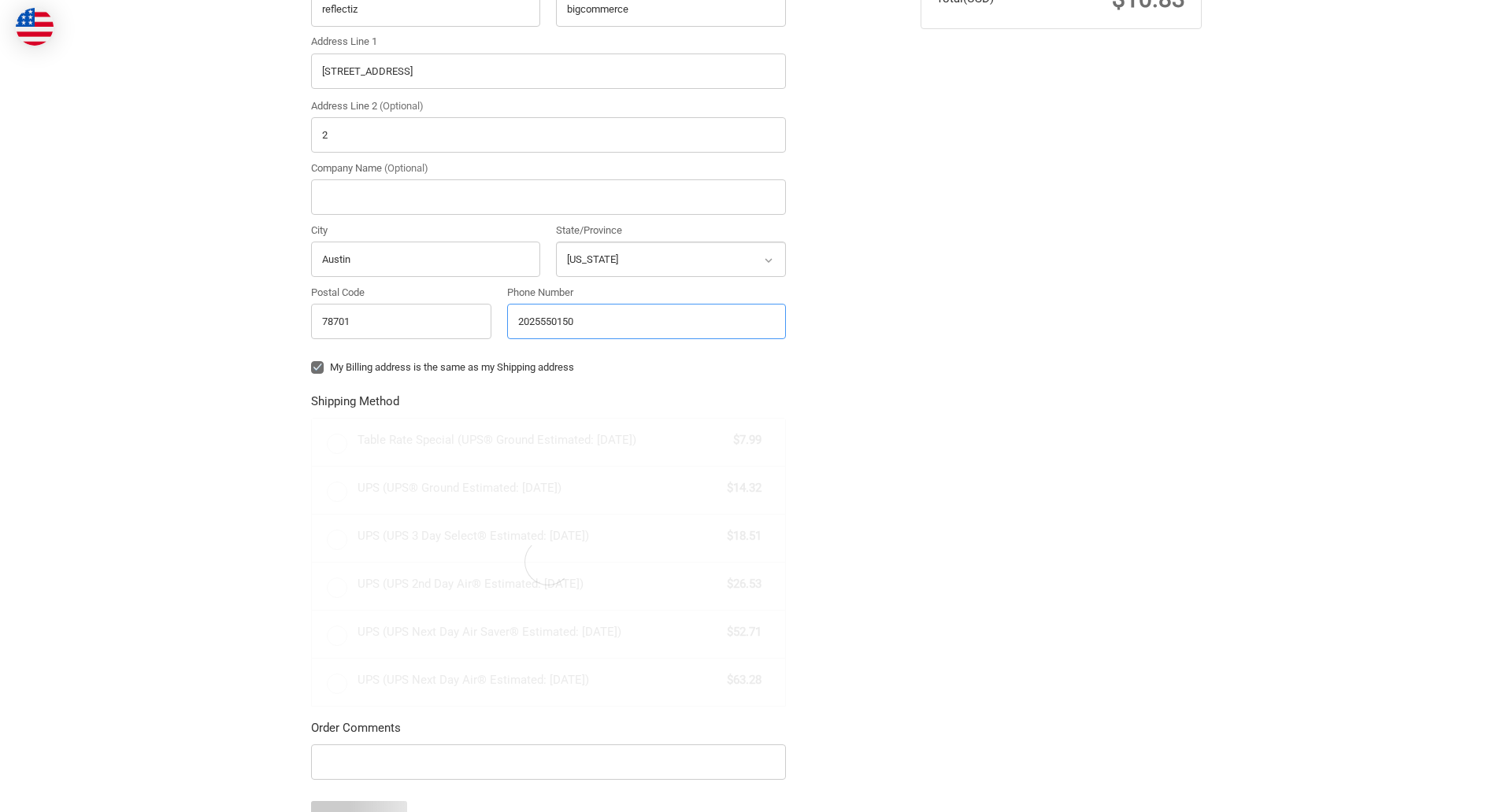
radio input "true"
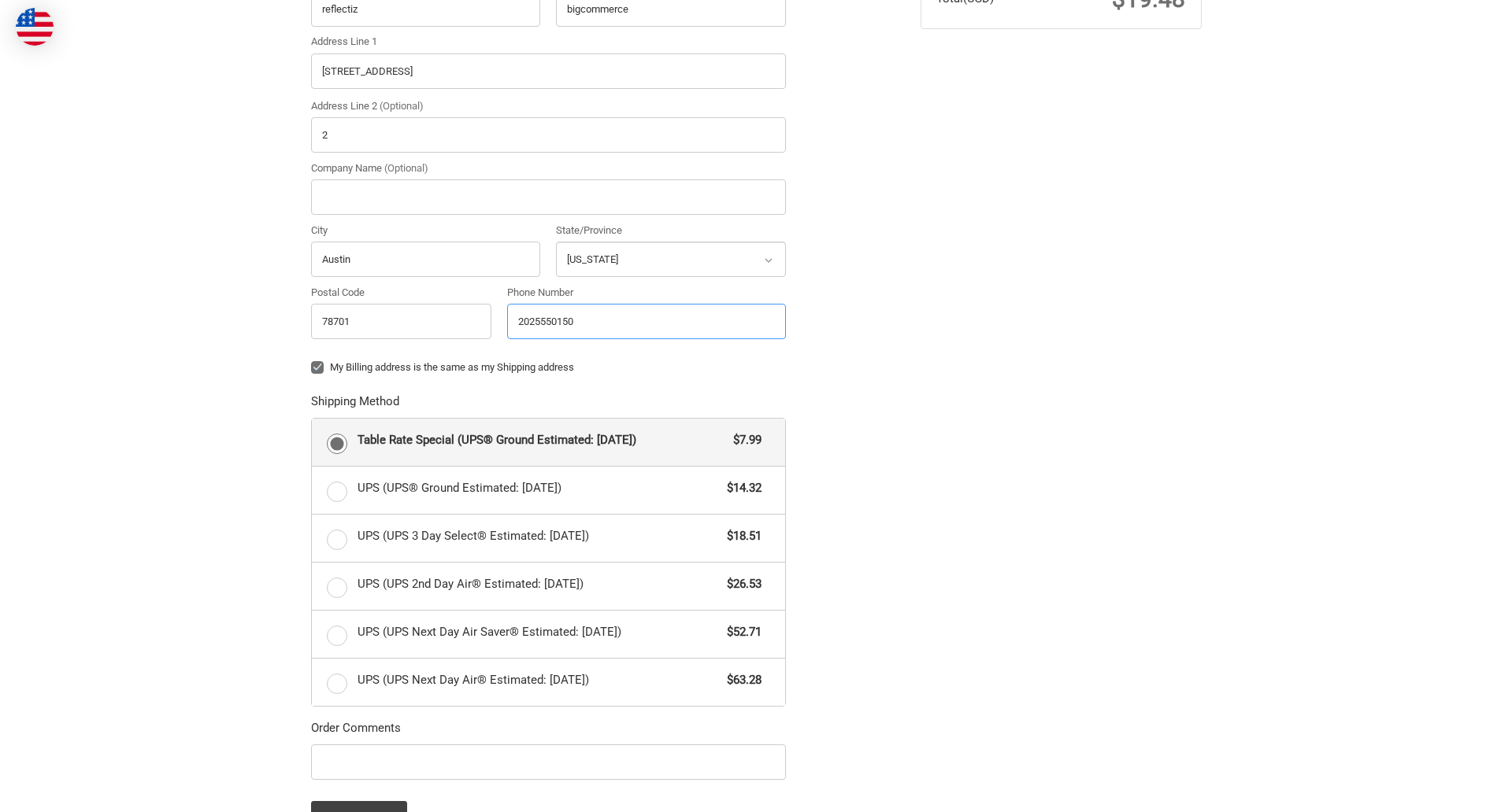
type input "2025550150"
click at [548, 197] on input "Company Name (Optional)" at bounding box center [549, 197] width 475 height 35
type input "bigcommerce"
click at [311, 380] on form "Country Select a country [GEOGRAPHIC_DATA] [GEOGRAPHIC_DATA] [GEOGRAPHIC_DATA] …" at bounding box center [549, 372] width 475 height 926
click at [311, 783] on form "Country Select a country [GEOGRAPHIC_DATA] [GEOGRAPHIC_DATA] [GEOGRAPHIC_DATA] …" at bounding box center [549, 372] width 475 height 926
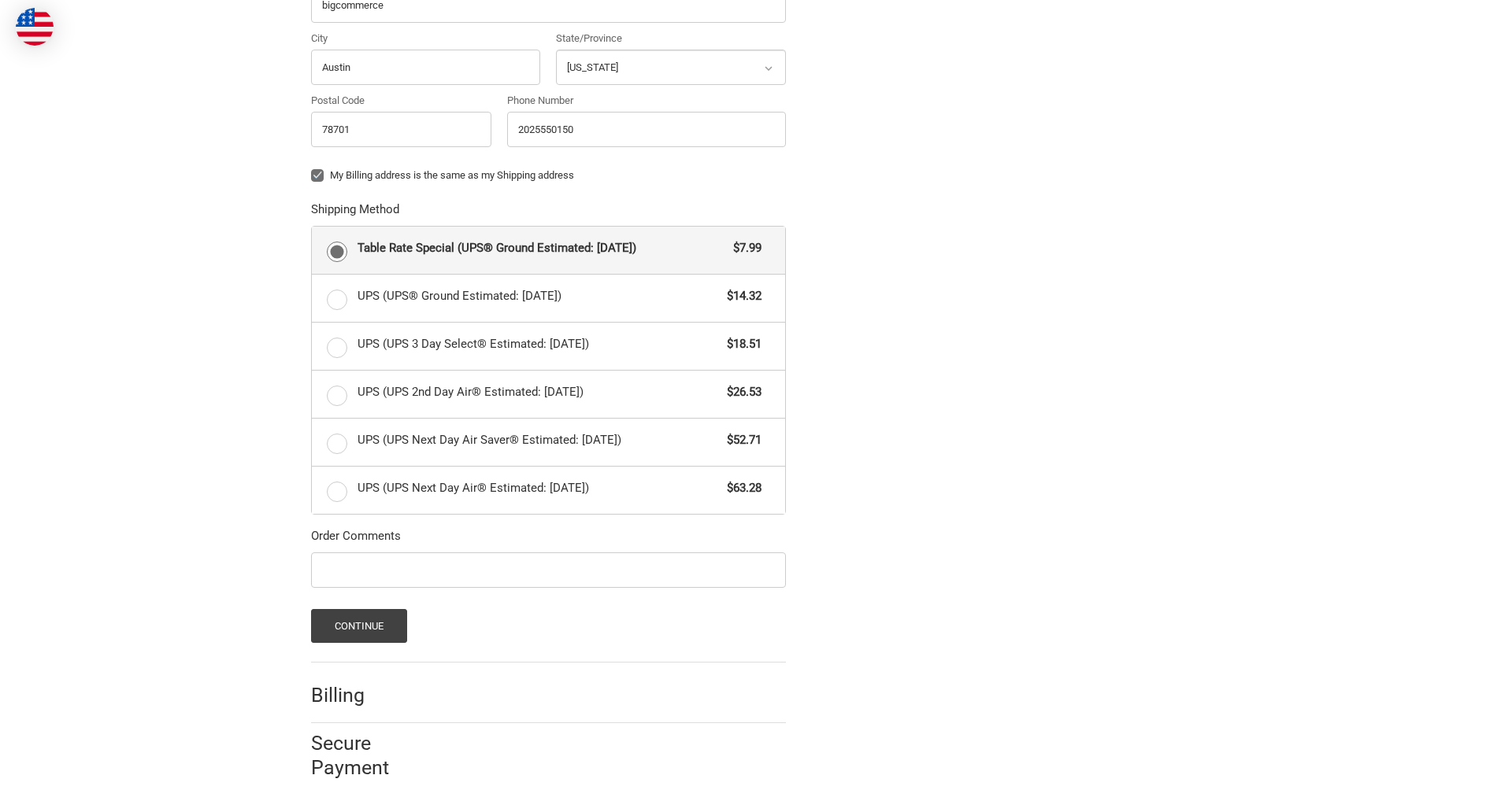
scroll to position [684, 0]
click at [548, 249] on span "Table Rate Special (UPS® Ground Estimated: [DATE])" at bounding box center [542, 247] width 368 height 18
click at [312, 227] on input "Table Rate Special (UPS® Ground Estimated: [DATE]) $7.99" at bounding box center [311, 226] width 1 height 1
click at [358, 625] on button "Continue" at bounding box center [360, 626] width 97 height 34
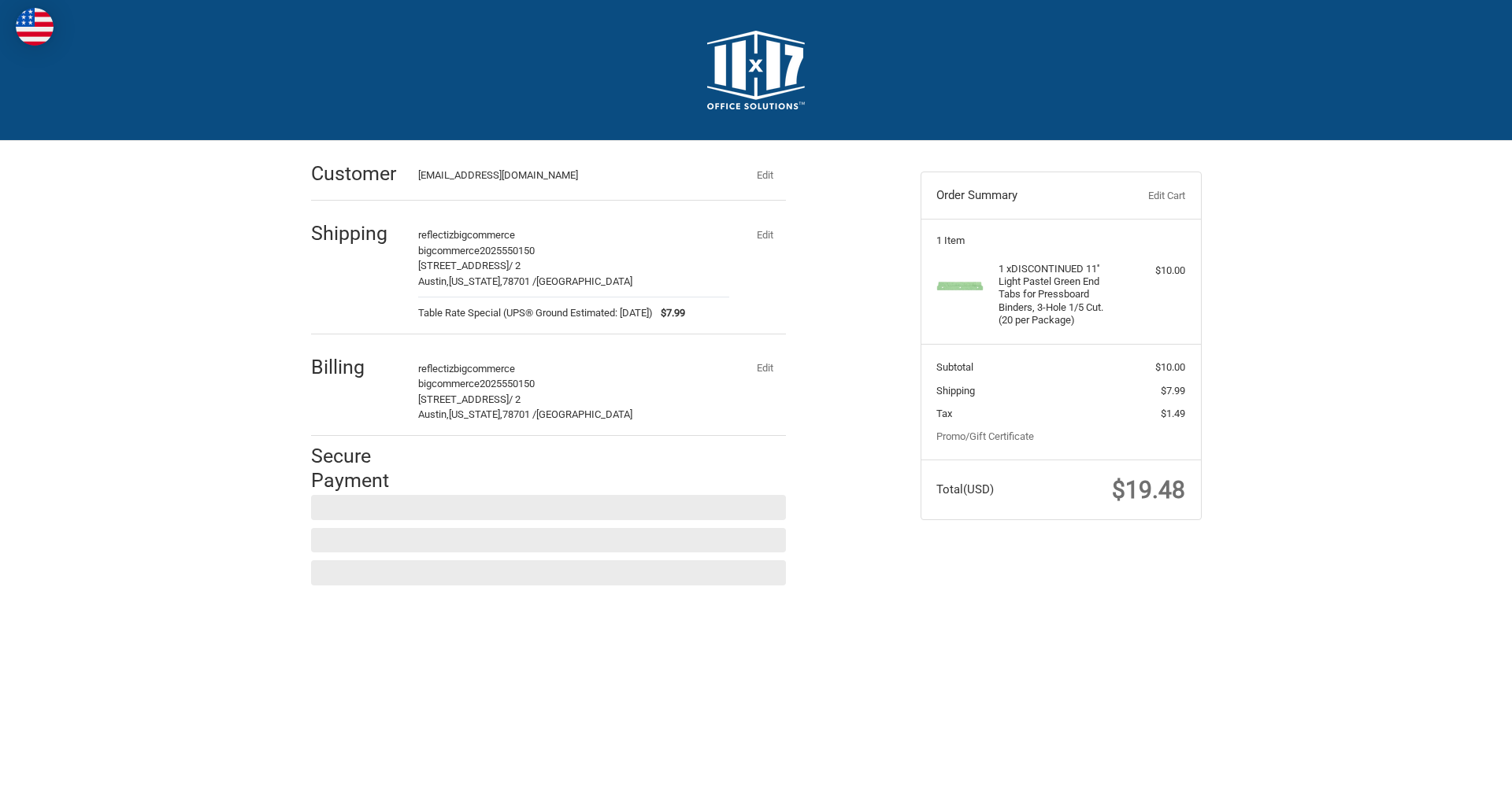
scroll to position [0, 0]
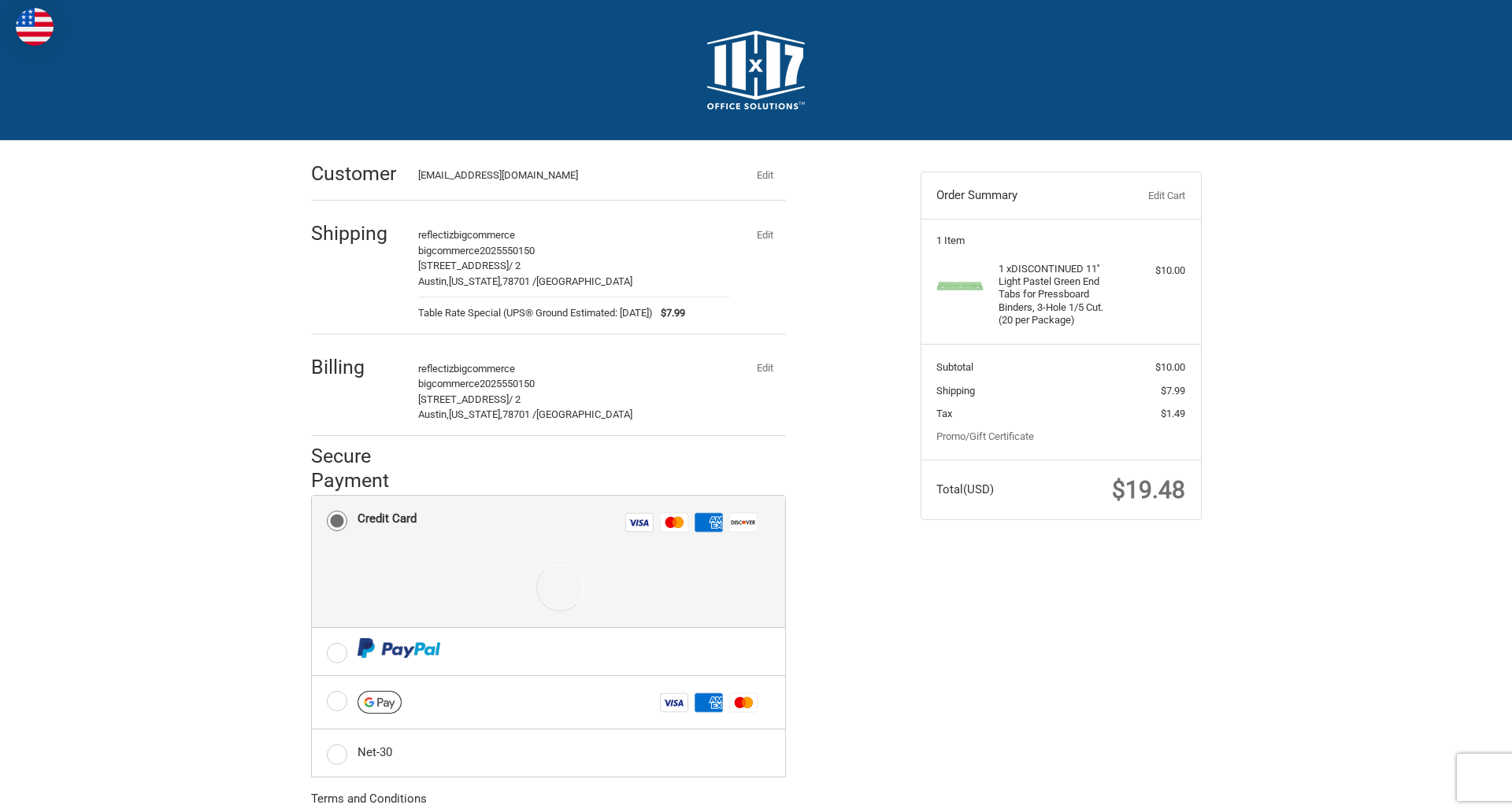
click at [548, 562] on div at bounding box center [560, 588] width 404 height 79
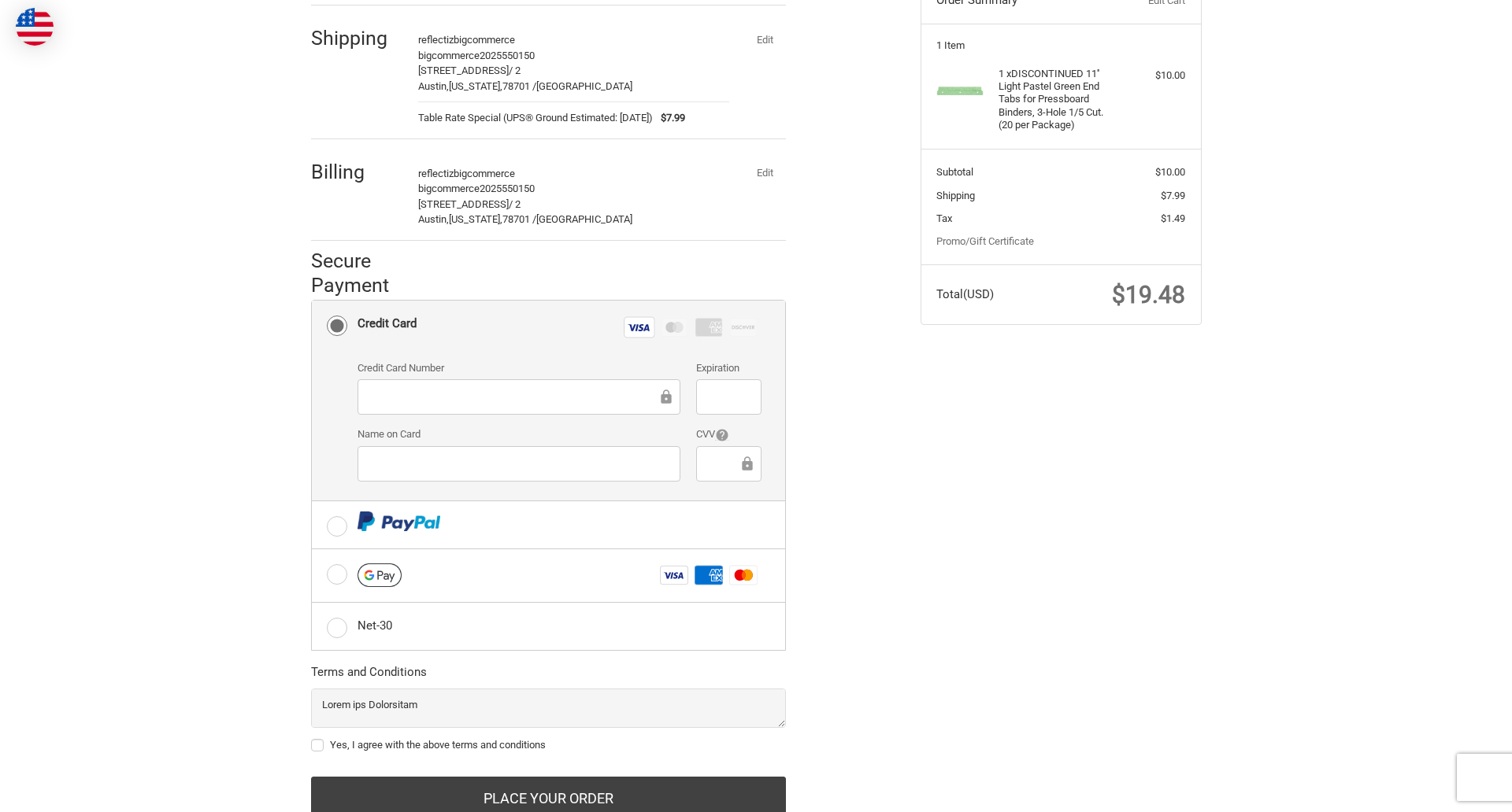
scroll to position [253, 0]
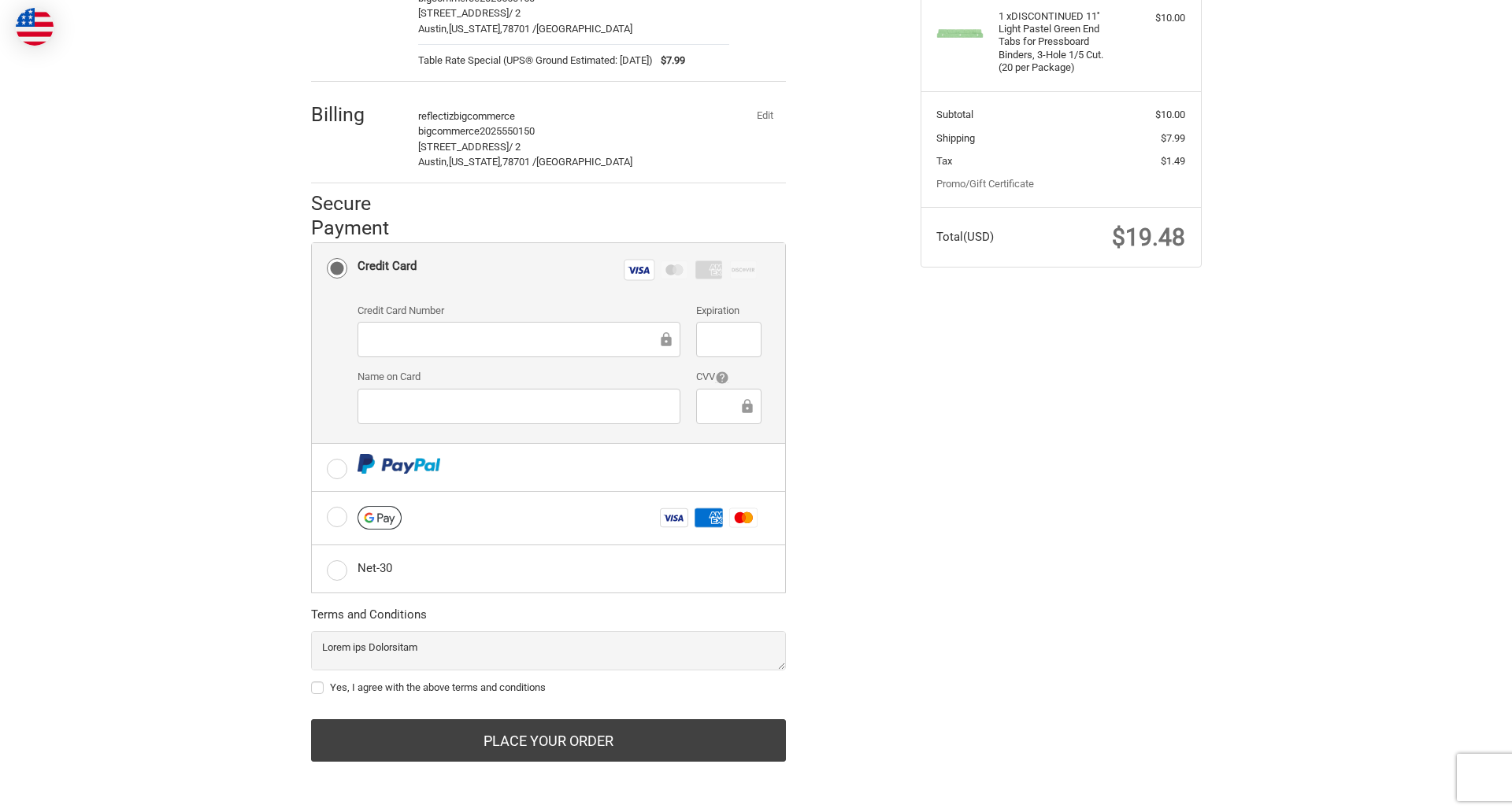
click at [548, 688] on label "Yes, I agree with the above terms and conditions" at bounding box center [549, 687] width 475 height 12
click at [311, 680] on input "Yes, I agree with the above terms and conditions" at bounding box center [311, 680] width 1 height 1
checkbox input "true"
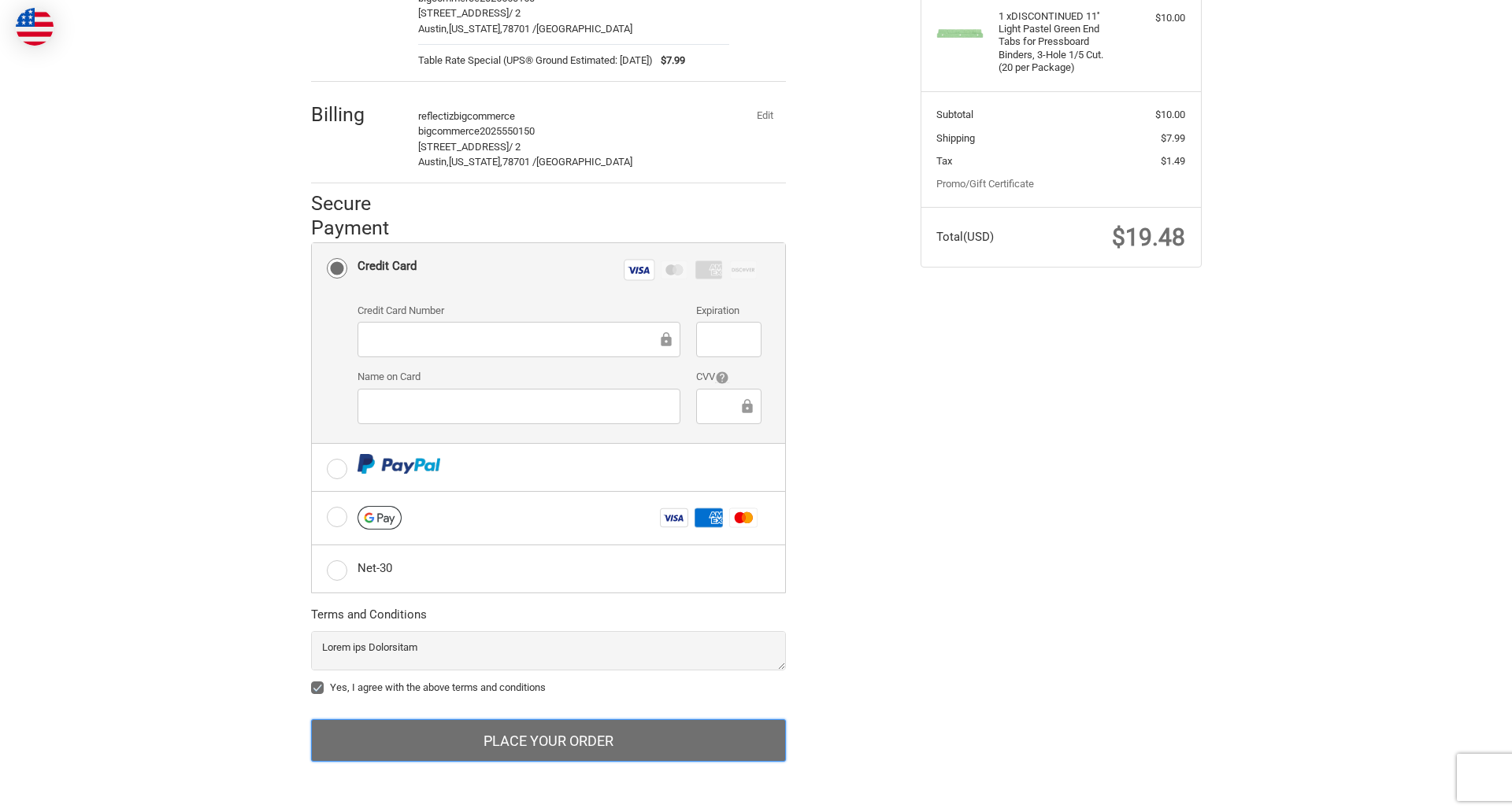
click at [548, 741] on button "Place Your Order" at bounding box center [549, 740] width 475 height 43
